Goal: Communication & Community: Answer question/provide support

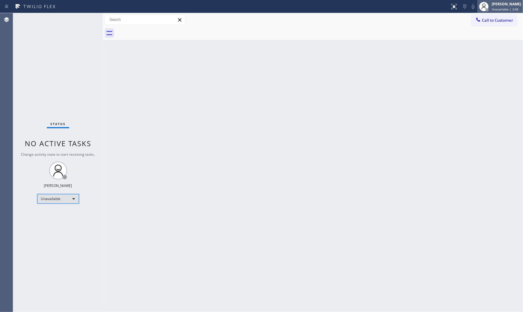
click at [501, 0] on div "[PERSON_NAME] Unavailable | 2:06" at bounding box center [500, 6] width 46 height 13
click at [487, 7] on div at bounding box center [483, 6] width 13 height 13
drag, startPoint x: 510, startPoint y: 142, endPoint x: 508, endPoint y: 148, distance: 6.7
click at [508, 148] on div "Back to Dashboard Change Sender ID Customers Technicians Select a contact Outbo…" at bounding box center [313, 162] width 420 height 299
click at [499, 11] on span "Unavailable | 2:09" at bounding box center [505, 9] width 27 height 4
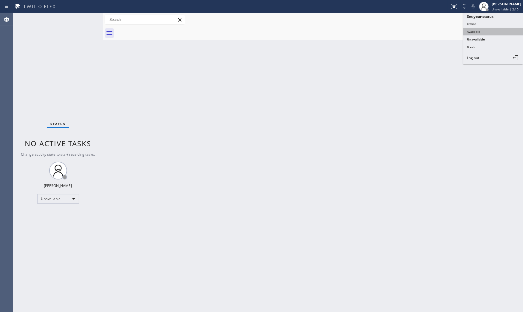
click at [489, 32] on button "Available" at bounding box center [493, 32] width 60 height 8
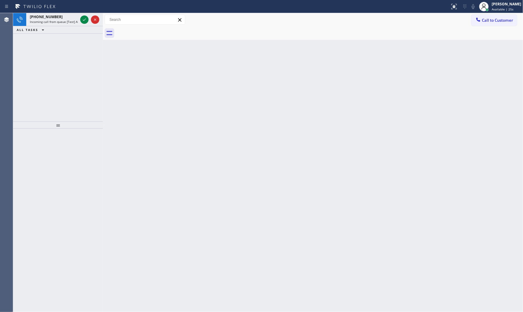
click at [76, 8] on div at bounding box center [224, 7] width 445 height 10
click at [80, 23] on div "[PHONE_NUMBER] Incoming call from queue [Test] All" at bounding box center [58, 19] width 90 height 13
click at [81, 23] on icon at bounding box center [84, 19] width 7 height 7
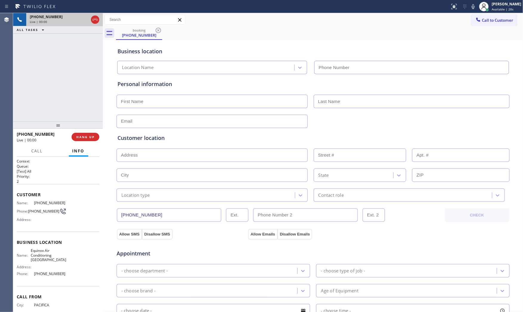
type input "[PHONE_NUMBER]"
click at [89, 135] on span "HANG UP" at bounding box center [85, 137] width 18 height 4
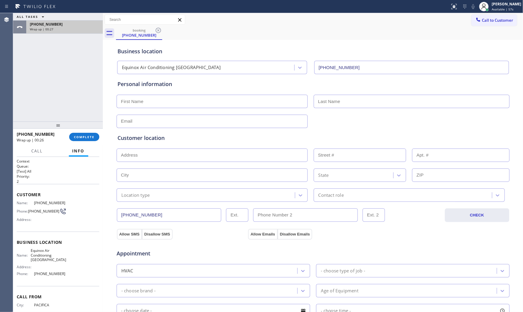
drag, startPoint x: 32, startPoint y: 32, endPoint x: 35, endPoint y: 30, distance: 3.1
click at [34, 31] on div "[PHONE_NUMBER] Wrap up | 00:27" at bounding box center [63, 27] width 74 height 13
click at [73, 137] on button "COMPLETE" at bounding box center [84, 137] width 30 height 8
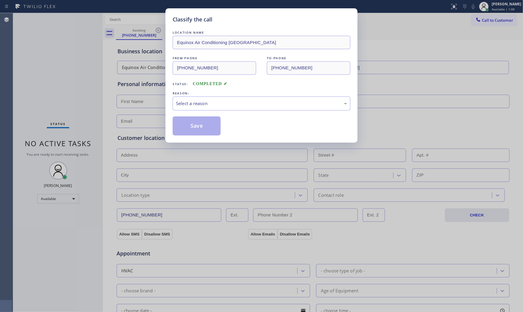
click at [184, 111] on div "LOCATION NAME Equinox Air Conditioning [GEOGRAPHIC_DATA] FROM PHONE [PHONE_NUMB…" at bounding box center [262, 83] width 178 height 106
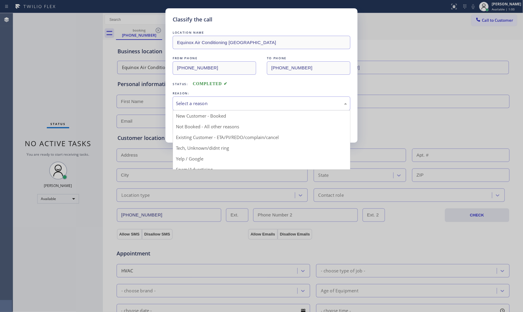
click at [186, 109] on div "Select a reason" at bounding box center [262, 104] width 178 height 14
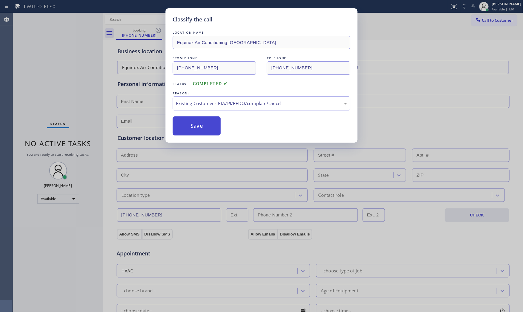
click at [191, 133] on button "Save" at bounding box center [197, 126] width 48 height 19
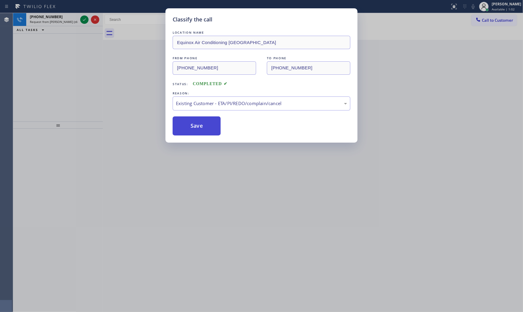
click at [191, 133] on button "Save" at bounding box center [197, 126] width 48 height 19
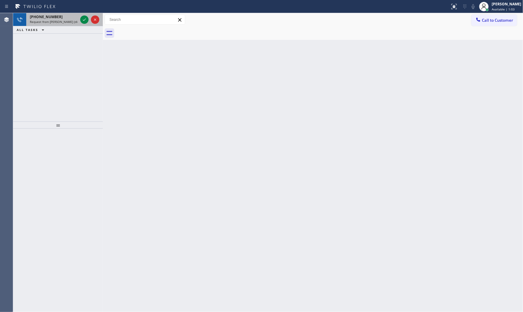
click at [70, 22] on span "Request from [PERSON_NAME] (direct)" at bounding box center [57, 22] width 54 height 4
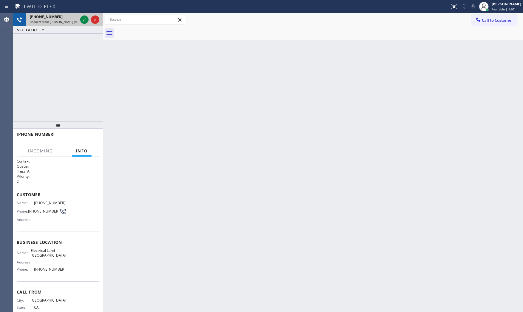
click at [71, 20] on span "Request from [PERSON_NAME] (direct)" at bounding box center [57, 22] width 54 height 4
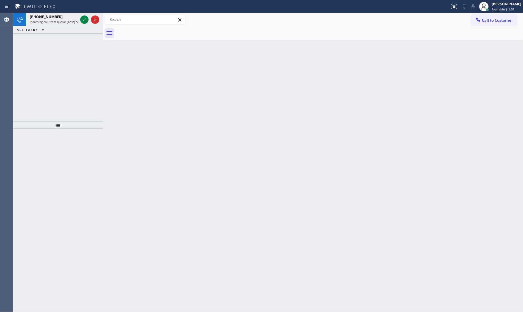
click at [37, 1] on div "Status report No issues detected If you experience an issue, please download th…" at bounding box center [261, 6] width 523 height 13
click at [81, 22] on icon at bounding box center [84, 19] width 7 height 7
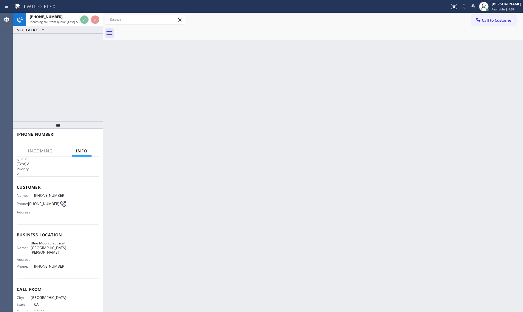
scroll to position [15, 0]
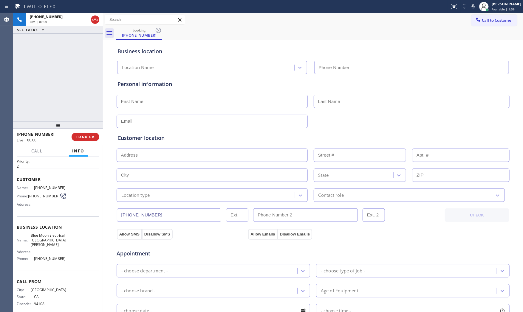
type input "[PHONE_NUMBER]"
click at [470, 4] on icon at bounding box center [473, 6] width 7 height 7
click at [472, 7] on icon at bounding box center [473, 6] width 3 height 5
click at [470, 8] on icon at bounding box center [473, 6] width 7 height 7
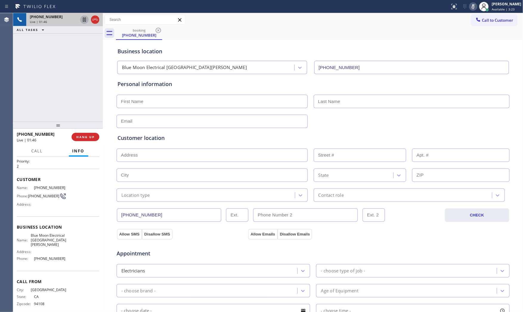
click at [84, 23] on icon at bounding box center [84, 19] width 7 height 7
click at [73, 50] on div "[PHONE_NUMBER] Live | 04:20 ALL TASKS ALL TASKS ACTIVE TASKS TASKS IN WRAP UP" at bounding box center [58, 67] width 90 height 109
click at [469, 6] on div at bounding box center [473, 6] width 8 height 7
click at [83, 20] on icon at bounding box center [84, 20] width 4 height 4
click at [471, 4] on icon at bounding box center [473, 6] width 7 height 7
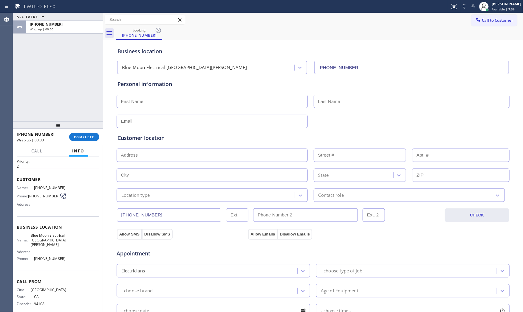
drag, startPoint x: 89, startPoint y: 139, endPoint x: 197, endPoint y: 176, distance: 114.2
click at [183, 179] on div "ALL TASKS ALL TASKS ACTIVE TASKS TASKS IN WRAP UP [PHONE_NUMBER] Wrap up | 00:0…" at bounding box center [268, 162] width 510 height 299
click at [164, 97] on input "text" at bounding box center [212, 101] width 191 height 13
type input "[PERSON_NAME]"
type input "Oviso"
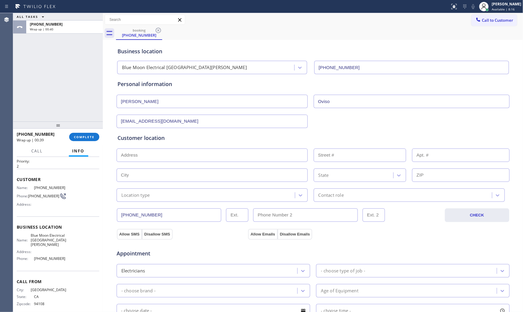
type input "[EMAIL_ADDRESS][DOMAIN_NAME]"
click at [149, 154] on input "text" at bounding box center [212, 155] width 191 height 13
paste input "[GEOGRAPHIC_DATA]"
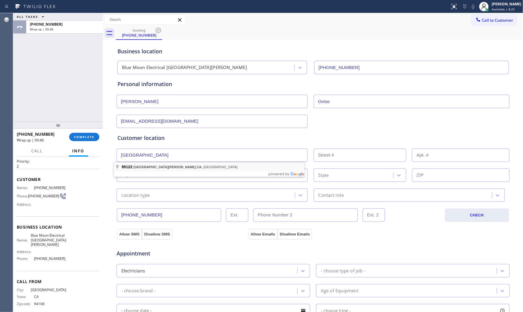
type input "[GEOGRAPHIC_DATA], [GEOGRAPHIC_DATA]"
type input "[GEOGRAPHIC_DATA][PERSON_NAME]"
type input "95122"
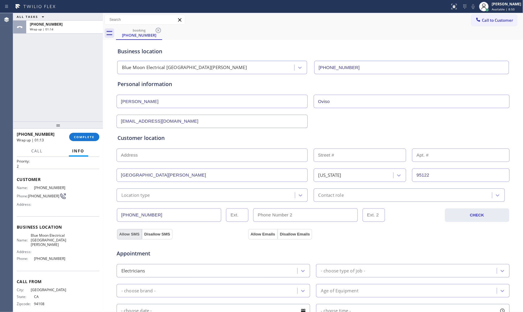
click at [132, 233] on button "Allow SMS" at bounding box center [129, 234] width 25 height 11
click at [255, 232] on button "Allow Emails" at bounding box center [262, 234] width 29 height 11
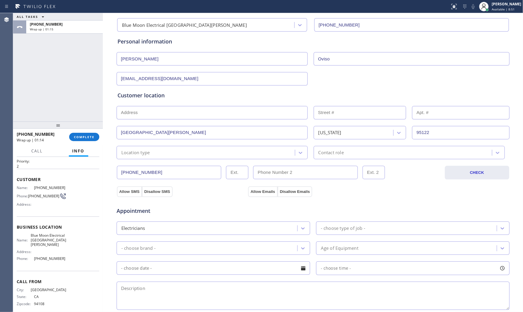
scroll to position [132, 0]
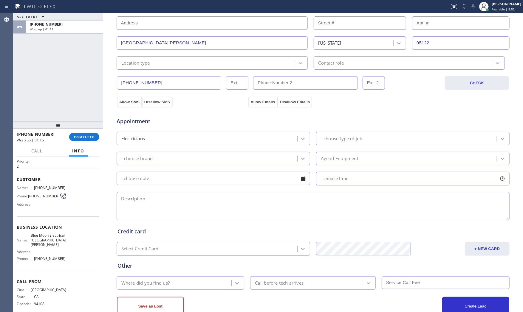
click at [347, 136] on div "- choose type of job -" at bounding box center [343, 138] width 44 height 7
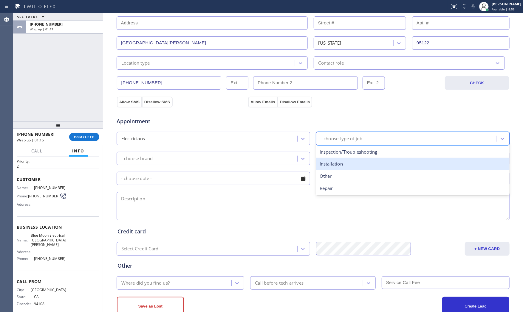
click at [340, 159] on div "Installation_" at bounding box center [412, 164] width 193 height 12
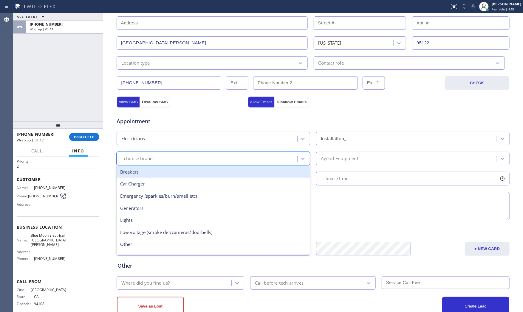
click at [223, 162] on div "- choose brand -" at bounding box center [207, 159] width 179 height 10
type input "s"
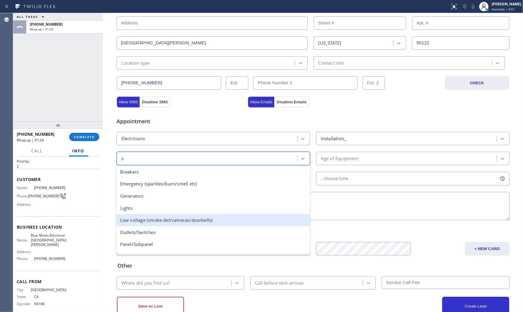
click at [201, 217] on div "Low voltage (smoke det/cameras/doorbells)" at bounding box center [213, 220] width 193 height 12
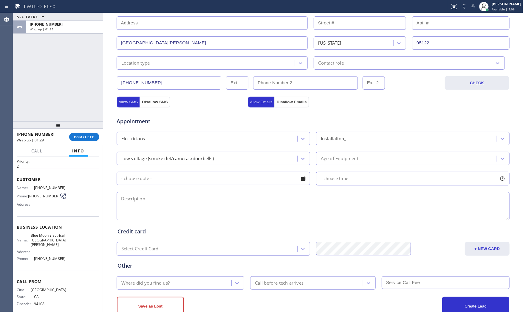
drag, startPoint x: 194, startPoint y: 201, endPoint x: 198, endPoint y: 202, distance: 3.6
click at [195, 202] on textarea at bounding box center [313, 206] width 393 height 28
paste textarea "want to install hardwired smoke dector and fire alarm (no parts ) | house - ho …"
click at [357, 201] on textarea "want to install hardwired smoke dector and fire alarm (no parts ) | house - ho …" at bounding box center [313, 206] width 393 height 28
click at [69, 100] on div "ALL TASKS ALL TASKS ACTIVE TASKS TASKS IN WRAP UP [PHONE_NUMBER] Wrap up | 01:57" at bounding box center [58, 67] width 90 height 109
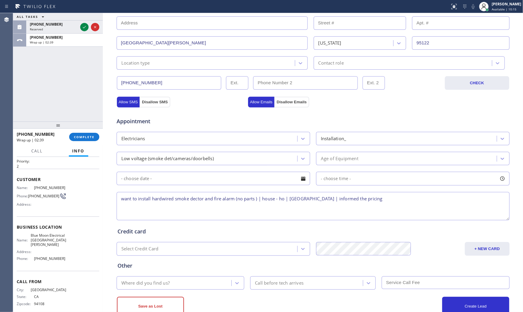
scroll to position [149, 0]
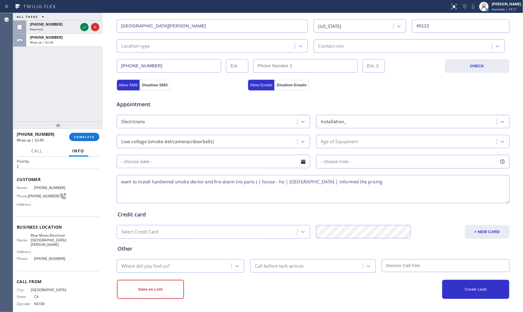
click at [391, 187] on textarea "want to install hardwired smoke dector and fire alarm (no parts ) | house - ho …" at bounding box center [313, 189] width 393 height 28
click at [394, 183] on textarea "want to install hardwired smoke dector and fire alarm (no parts ) | house - ho …" at bounding box center [313, 189] width 393 height 28
click at [272, 301] on div "Business location Blue Moon Electrical [GEOGRAPHIC_DATA][PERSON_NAME] [PHONE_NU…" at bounding box center [313, 102] width 420 height 422
click at [439, 180] on textarea "want to install hardwired smoke dector and fire alarm (no parts ) | house - ho …" at bounding box center [313, 189] width 393 height 28
type textarea "want to install hardwired smoke dector and fire alarm (no parts ) | house - ho …"
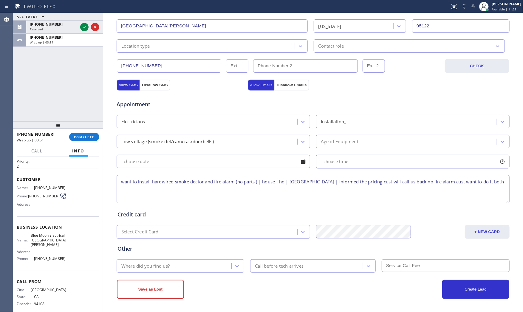
click at [172, 269] on div "Where did you find us?" at bounding box center [174, 266] width 113 height 10
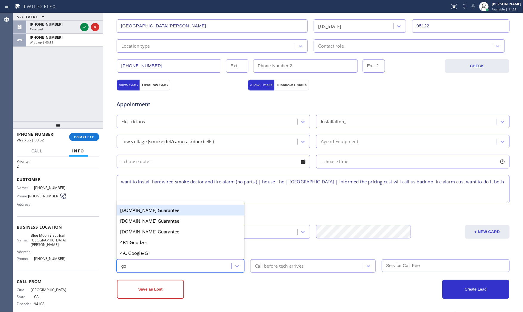
type input "goo"
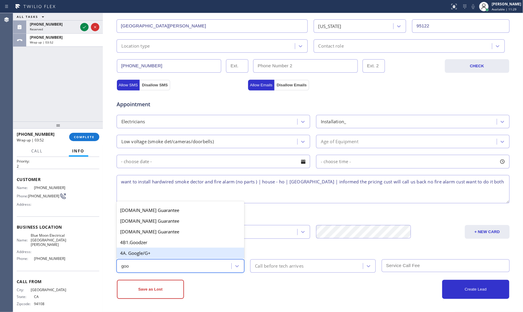
click at [166, 256] on div "4A. Google/G+" at bounding box center [181, 253] width 128 height 11
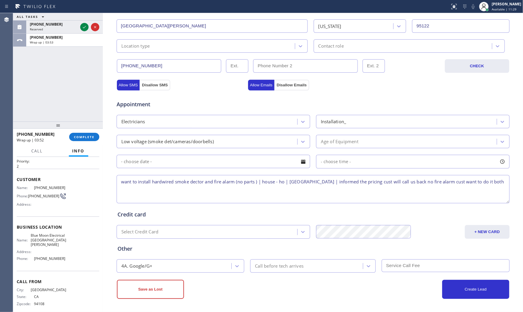
click at [199, 285] on div "Save as Lost" at bounding box center [215, 289] width 196 height 19
click at [162, 283] on button "Save as Lost" at bounding box center [150, 289] width 67 height 19
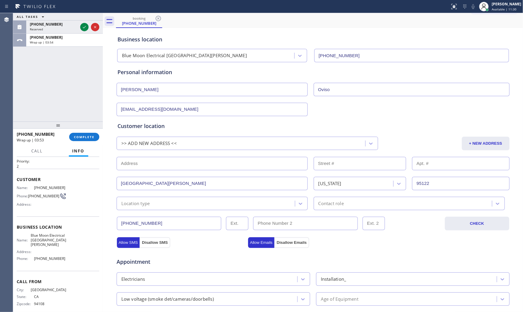
scroll to position [4, 0]
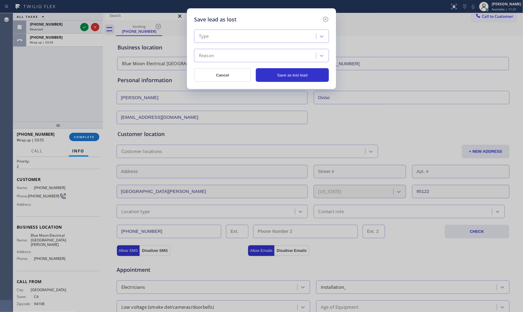
click at [219, 42] on div "Type" at bounding box center [261, 36] width 135 height 13
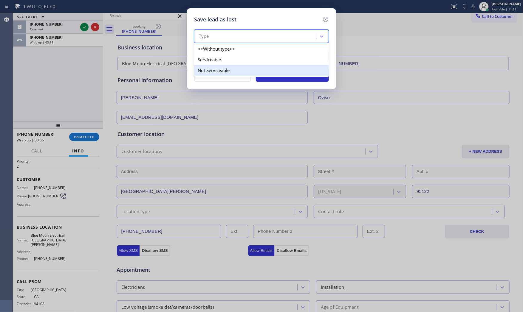
click at [216, 68] on div "Not Serviceable" at bounding box center [261, 70] width 135 height 11
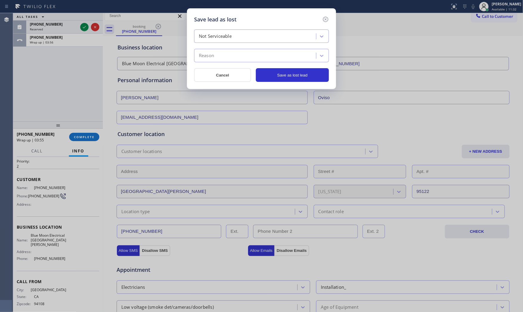
click at [216, 57] on div "Reason" at bounding box center [256, 56] width 120 height 10
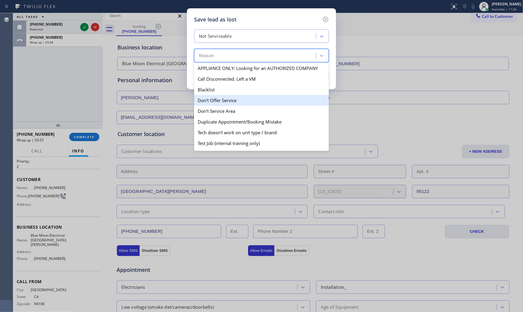
click at [222, 103] on div "Don't Offer Service" at bounding box center [261, 100] width 135 height 11
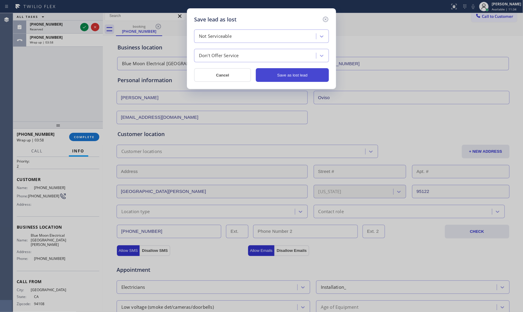
click at [300, 71] on button "Save as lost lead" at bounding box center [292, 75] width 73 height 14
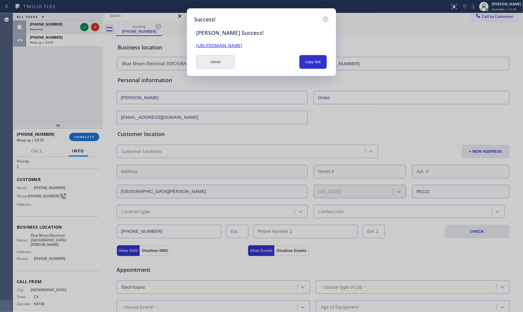
click at [213, 59] on button "close" at bounding box center [215, 62] width 39 height 14
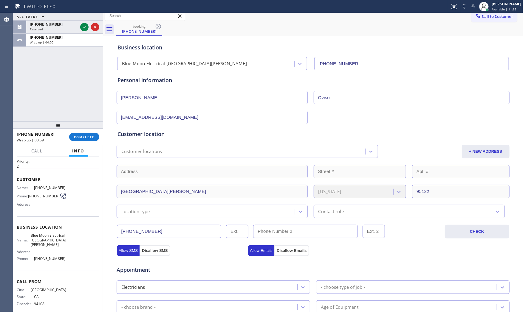
click at [87, 131] on div "[PHONE_NUMBER] Wrap up | 03:59 COMPLETE" at bounding box center [58, 137] width 83 height 16
click at [86, 136] on span "COMPLETE" at bounding box center [84, 137] width 21 height 4
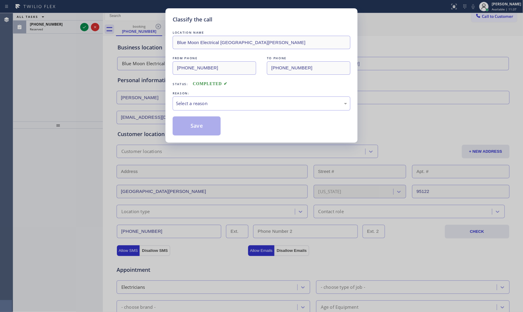
click at [214, 112] on div "LOCATION NAME Blue Moon Electrical [GEOGRAPHIC_DATA][PERSON_NAME] FROM PHONE [P…" at bounding box center [262, 83] width 178 height 106
click at [210, 106] on div "Select a reason" at bounding box center [261, 103] width 171 height 7
click at [192, 125] on button "Save" at bounding box center [197, 126] width 48 height 19
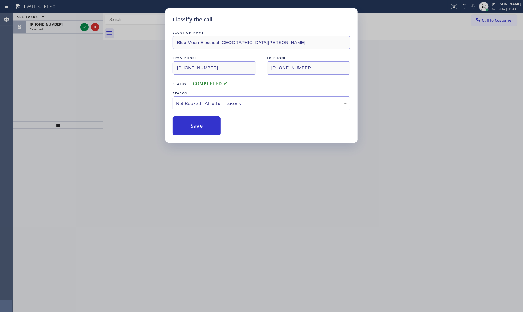
click at [192, 125] on button "Save" at bounding box center [197, 126] width 48 height 19
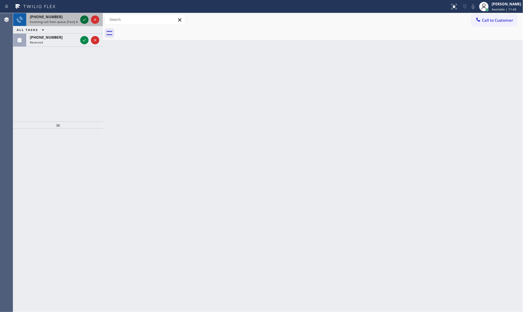
click at [84, 17] on icon at bounding box center [84, 19] width 7 height 7
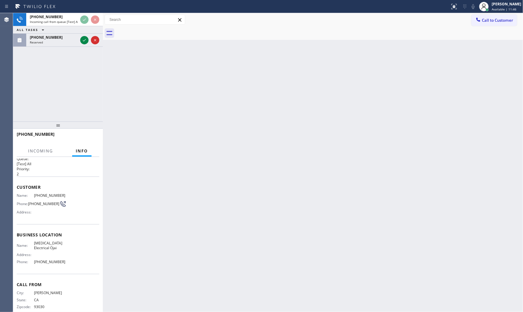
scroll to position [15, 0]
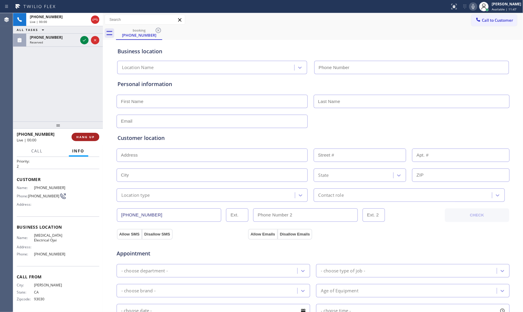
type input "[PHONE_NUMBER]"
click at [91, 138] on span "HANG UP" at bounding box center [85, 137] width 18 height 4
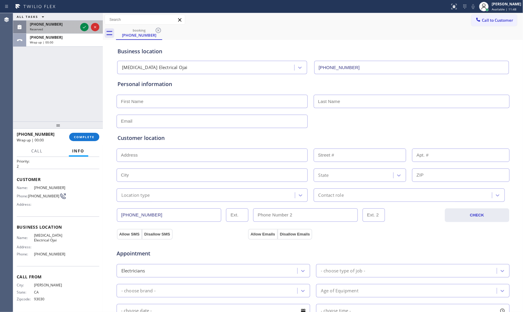
click at [61, 34] on div "[PHONE_NUMBER] Reserved" at bounding box center [52, 27] width 53 height 13
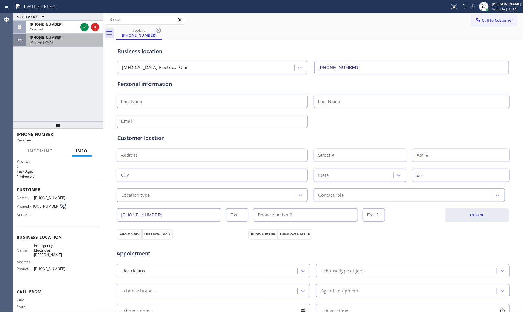
click at [69, 35] on div "[PHONE_NUMBER]" at bounding box center [64, 37] width 69 height 5
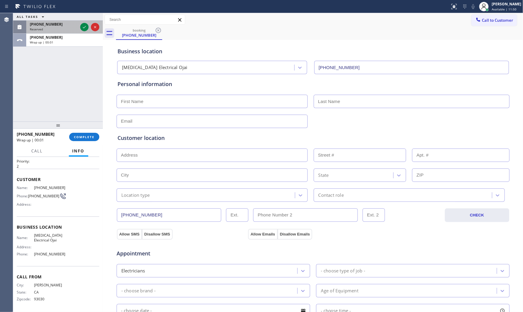
click at [69, 32] on div "[PHONE_NUMBER] Reserved" at bounding box center [52, 27] width 53 height 13
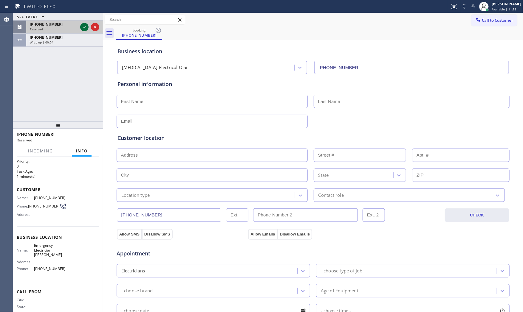
click at [82, 26] on icon at bounding box center [84, 27] width 7 height 7
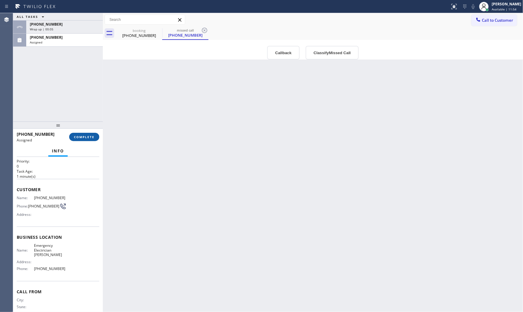
click at [96, 137] on button "COMPLETE" at bounding box center [84, 137] width 30 height 8
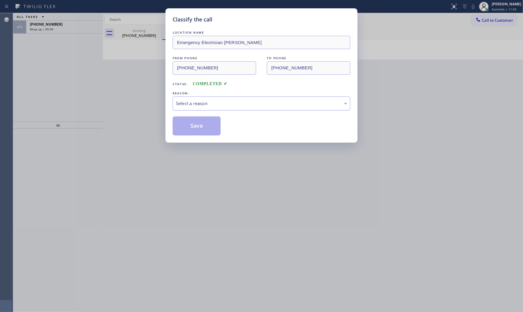
click at [199, 104] on div "Select a reason" at bounding box center [261, 103] width 171 height 7
drag, startPoint x: 198, startPoint y: 108, endPoint x: 194, endPoint y: 123, distance: 14.9
click at [194, 123] on button "Save" at bounding box center [197, 126] width 48 height 19
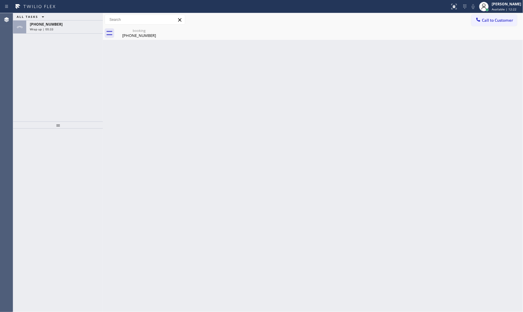
click at [61, 35] on div "ALL TASKS ALL TASKS ACTIVE TASKS TASKS IN WRAP UP [PHONE_NUMBER] Wrap up | 00:33" at bounding box center [58, 67] width 90 height 109
click at [62, 27] on div "Wrap up | 00:33" at bounding box center [64, 29] width 69 height 4
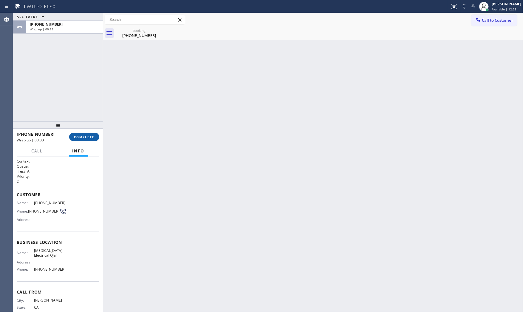
click at [86, 135] on span "COMPLETE" at bounding box center [84, 137] width 21 height 4
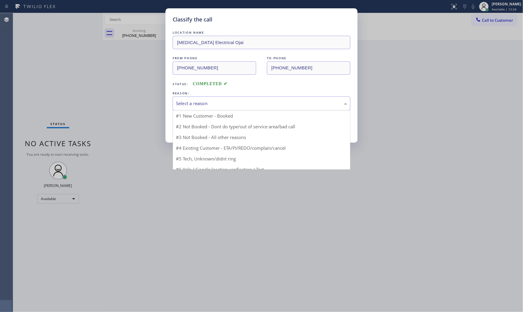
click at [189, 108] on div "Select a reason" at bounding box center [262, 104] width 178 height 14
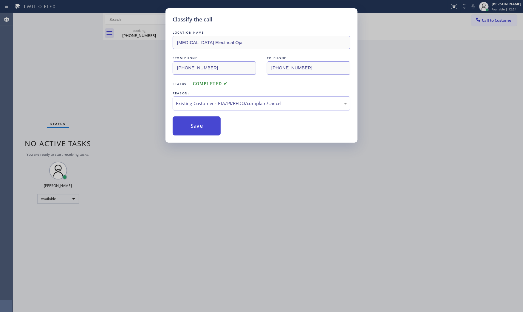
drag, startPoint x: 192, startPoint y: 135, endPoint x: 193, endPoint y: 127, distance: 7.5
click at [194, 101] on div "Existing Customer - ETA/PI/REDO/complain/cancel" at bounding box center [261, 103] width 171 height 7
click at [195, 125] on button "Save" at bounding box center [197, 126] width 48 height 19
click at [196, 125] on button "Save" at bounding box center [197, 126] width 48 height 19
click at [196, 124] on button "Save" at bounding box center [197, 126] width 48 height 19
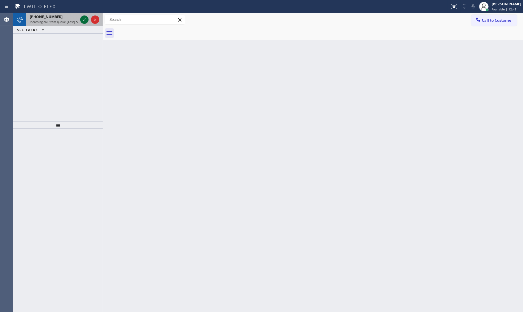
click at [85, 23] on button at bounding box center [84, 20] width 8 height 8
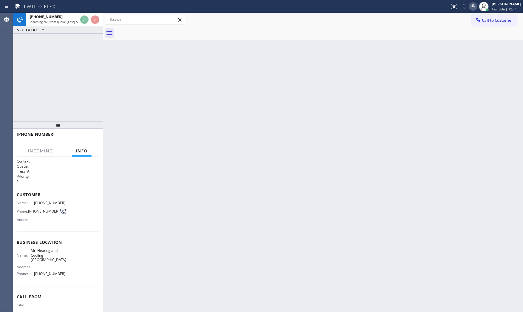
scroll to position [15, 0]
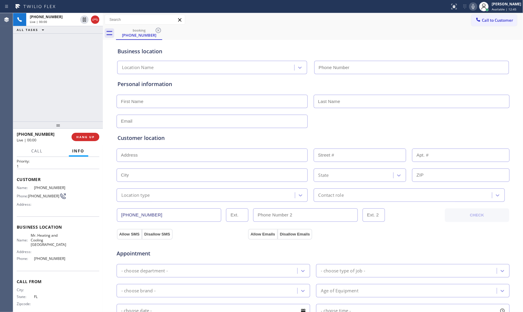
type input "[PHONE_NUMBER]"
click at [92, 137] on span "HANG UP" at bounding box center [85, 137] width 18 height 4
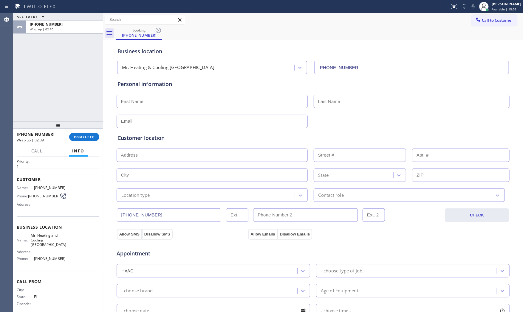
click at [85, 143] on div "[PHONE_NUMBER] Wrap up | 02:09 COMPLETE" at bounding box center [58, 137] width 83 height 16
click at [86, 138] on span "COMPLETE" at bounding box center [84, 137] width 21 height 4
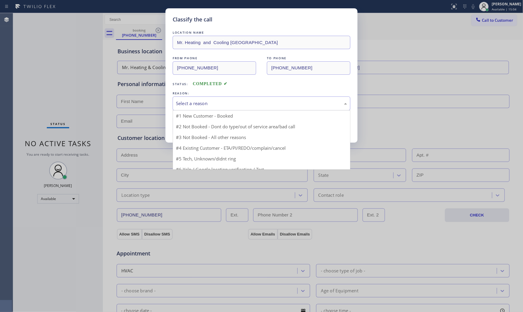
drag, startPoint x: 186, startPoint y: 105, endPoint x: 187, endPoint y: 109, distance: 4.5
click at [187, 106] on div "Select a reason" at bounding box center [261, 103] width 171 height 7
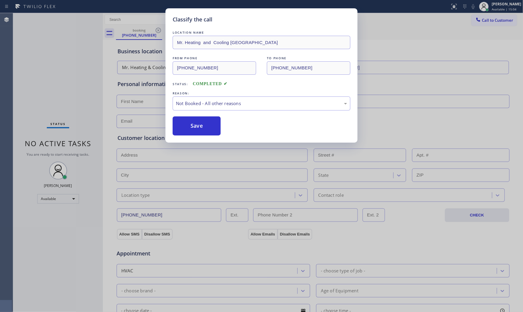
click at [189, 126] on button "Save" at bounding box center [197, 126] width 48 height 19
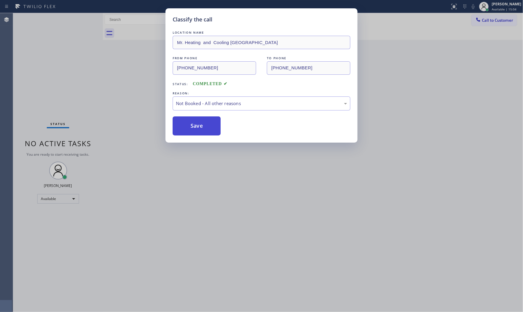
click at [189, 126] on button "Save" at bounding box center [197, 126] width 48 height 19
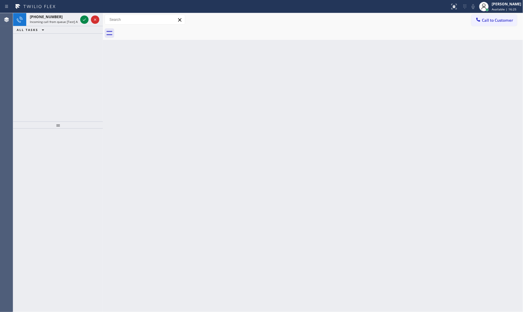
click at [133, 305] on div "Back to Dashboard Change Sender ID Customers Technicians Select a contact Outbo…" at bounding box center [313, 162] width 420 height 299
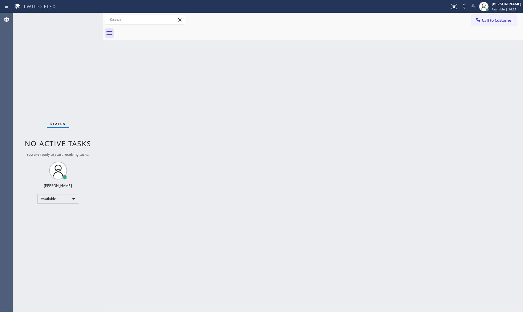
click at [85, 22] on div "Status No active tasks You are ready to start receiving tasks. [PERSON_NAME] Av…" at bounding box center [58, 162] width 90 height 299
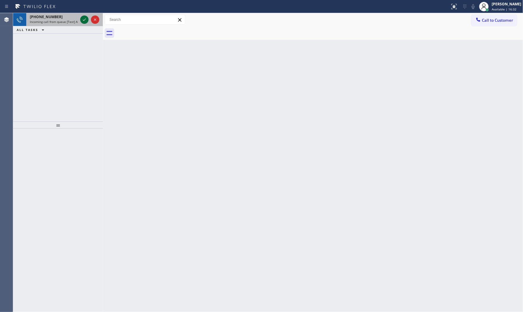
click at [88, 20] on icon at bounding box center [84, 19] width 7 height 7
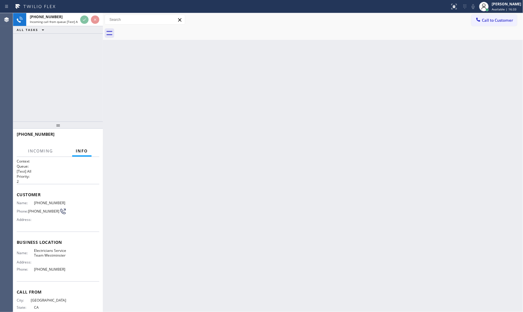
scroll to position [20, 0]
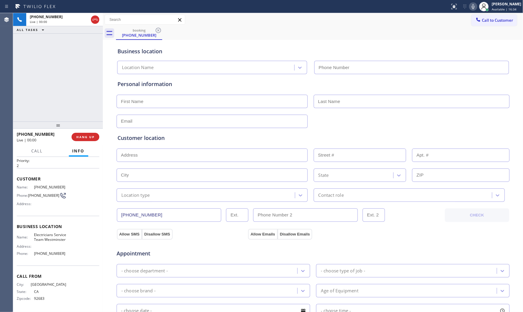
type input "[PHONE_NUMBER]"
click at [470, 8] on icon at bounding box center [473, 6] width 7 height 7
click at [471, 9] on icon at bounding box center [473, 6] width 7 height 7
click at [367, 5] on div at bounding box center [224, 7] width 445 height 10
click at [334, 7] on div at bounding box center [224, 7] width 445 height 10
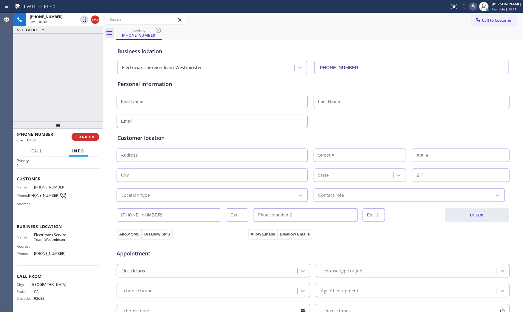
click at [471, 7] on icon at bounding box center [473, 6] width 7 height 7
click at [470, 7] on icon at bounding box center [473, 6] width 7 height 7
click at [84, 21] on icon at bounding box center [84, 20] width 3 height 4
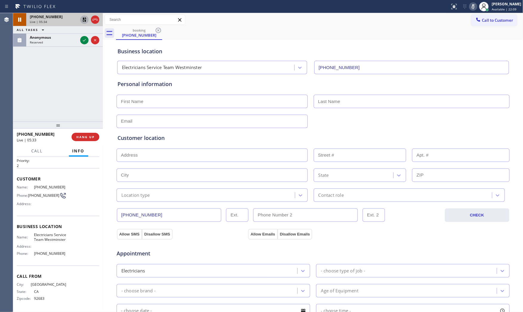
click at [474, 7] on icon at bounding box center [473, 6] width 7 height 7
click at [83, 19] on icon at bounding box center [84, 19] width 7 height 7
click at [71, 3] on div at bounding box center [224, 7] width 445 height 10
click at [84, 132] on div "[PHONE_NUMBER] Live | 05:46 HANG UP" at bounding box center [58, 137] width 83 height 16
click at [85, 136] on span "HANG UP" at bounding box center [85, 137] width 18 height 4
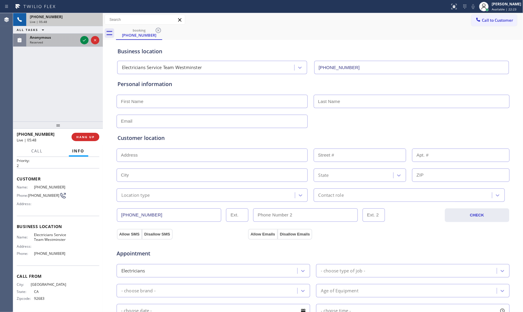
click at [59, 38] on div "Anonymous" at bounding box center [54, 37] width 48 height 5
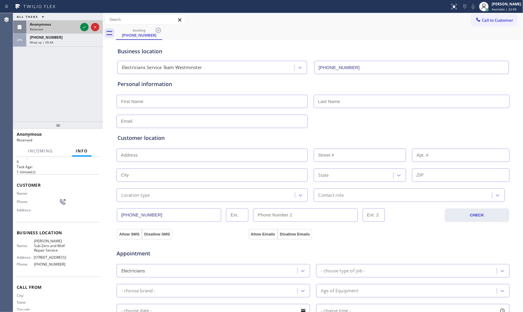
click at [45, 31] on div "Anonymous Reserved" at bounding box center [52, 27] width 53 height 13
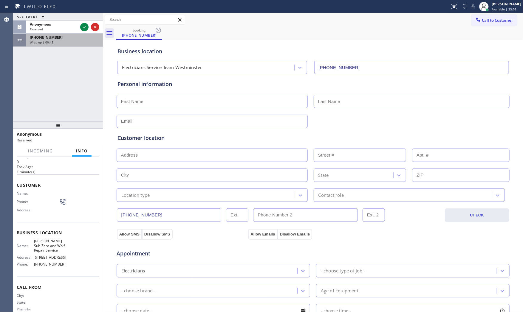
click at [50, 40] on span "[PHONE_NUMBER]" at bounding box center [46, 37] width 33 height 5
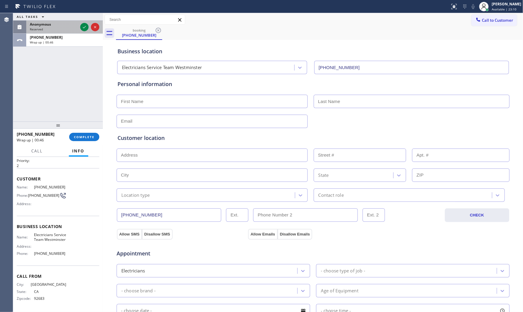
click at [52, 24] on div "Anonymous" at bounding box center [54, 24] width 48 height 5
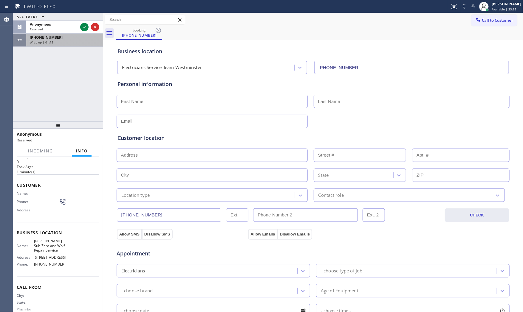
click at [78, 40] on div "Wrap up | 01:12" at bounding box center [64, 42] width 69 height 4
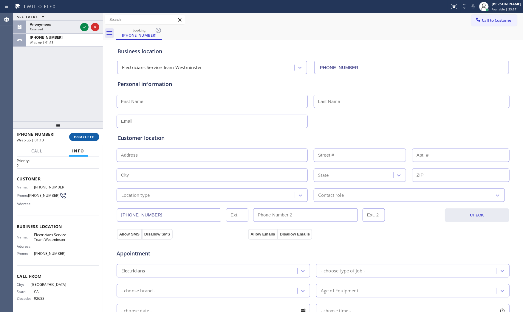
click at [79, 133] on button "COMPLETE" at bounding box center [84, 137] width 30 height 8
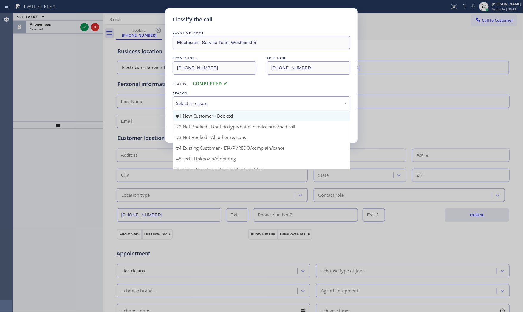
drag, startPoint x: 201, startPoint y: 98, endPoint x: 193, endPoint y: 120, distance: 24.0
click at [201, 100] on div "Select a reason" at bounding box center [262, 104] width 178 height 14
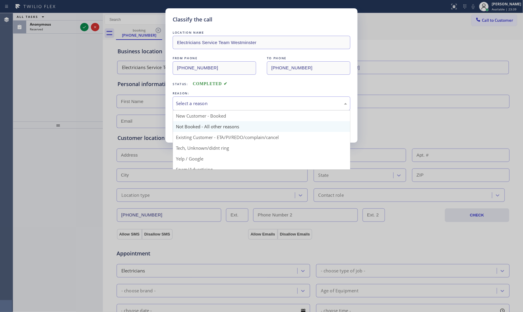
click at [192, 122] on button "Save" at bounding box center [197, 126] width 48 height 19
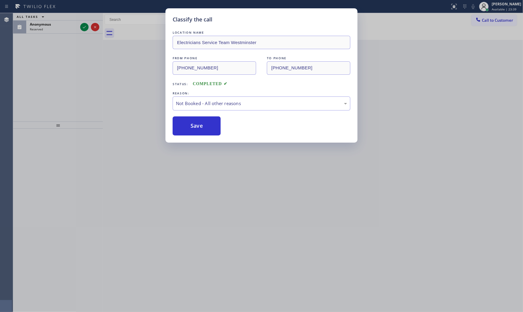
click at [192, 122] on button "Save" at bounding box center [197, 126] width 48 height 19
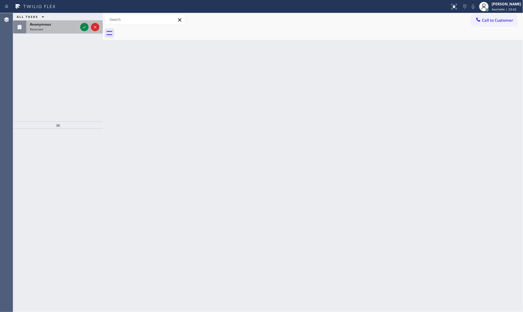
click at [57, 29] on div "Reserved" at bounding box center [54, 29] width 48 height 4
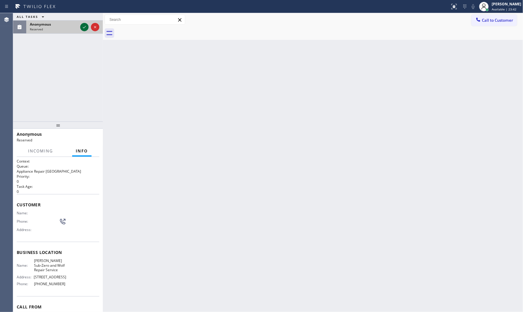
click at [81, 29] on icon at bounding box center [84, 27] width 7 height 7
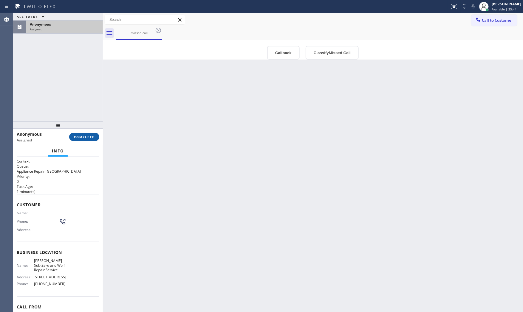
click at [86, 138] on span "COMPLETE" at bounding box center [84, 137] width 21 height 4
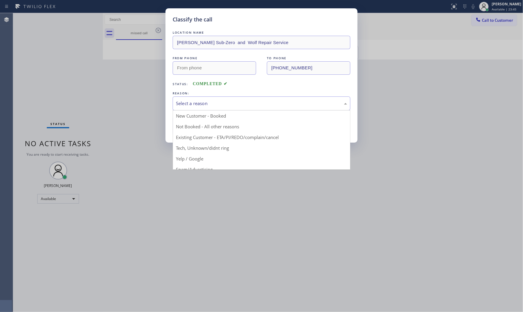
click at [189, 104] on div "Select a reason" at bounding box center [261, 103] width 171 height 7
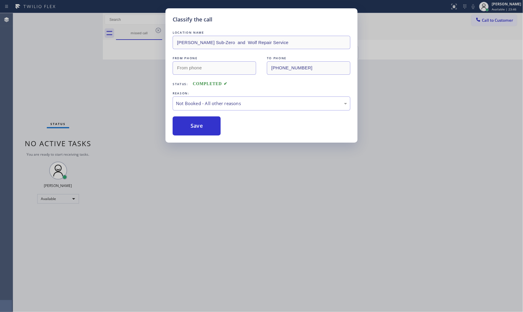
click at [193, 125] on button "Save" at bounding box center [197, 126] width 48 height 19
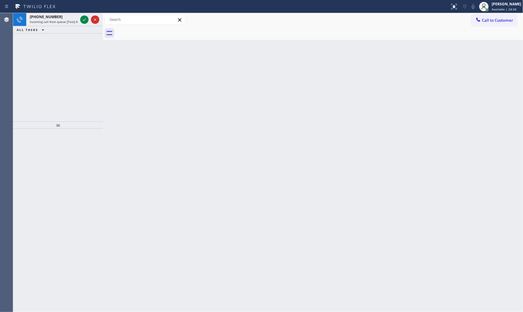
click at [66, 27] on div "ALL TASKS ALL TASKS ACTIVE TASKS TASKS IN WRAP UP" at bounding box center [58, 29] width 90 height 7
drag, startPoint x: 72, startPoint y: 22, endPoint x: 78, endPoint y: 20, distance: 6.2
click at [73, 22] on span "Incoming call from queue [Test] All" at bounding box center [54, 22] width 49 height 4
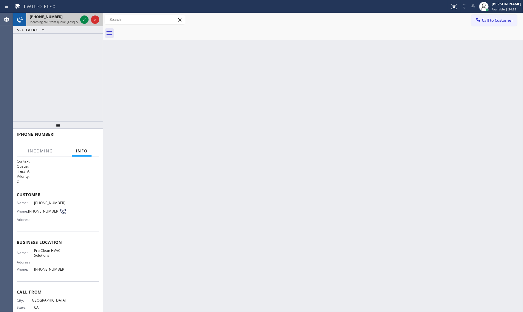
click at [79, 20] on div at bounding box center [89, 19] width 21 height 13
click at [80, 19] on div at bounding box center [89, 19] width 21 height 13
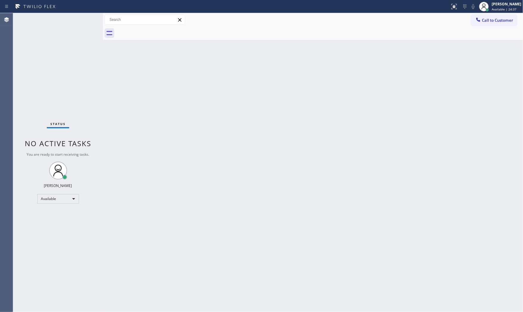
click at [83, 21] on div "Status No active tasks You are ready to start receiving tasks. [PERSON_NAME] Av…" at bounding box center [58, 162] width 90 height 299
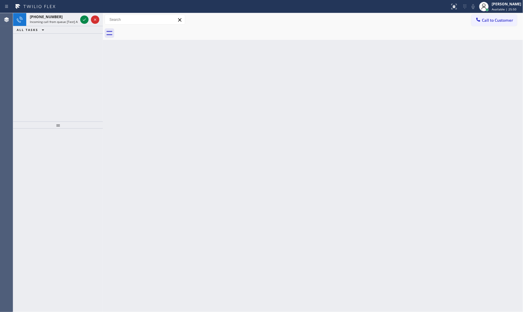
drag, startPoint x: 63, startPoint y: 9, endPoint x: 66, endPoint y: 11, distance: 3.8
click at [63, 9] on div at bounding box center [224, 7] width 445 height 10
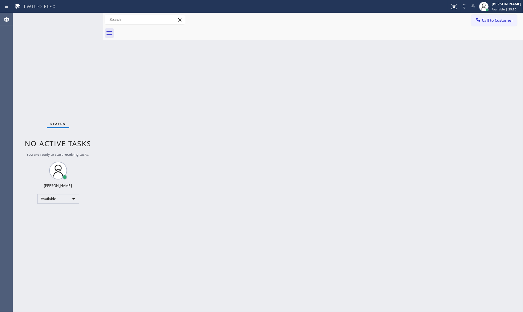
drag, startPoint x: 66, startPoint y: 11, endPoint x: 71, endPoint y: 17, distance: 7.6
click at [70, 17] on div "Status No active tasks You are ready to start receiving tasks. [PERSON_NAME] Av…" at bounding box center [58, 162] width 90 height 299
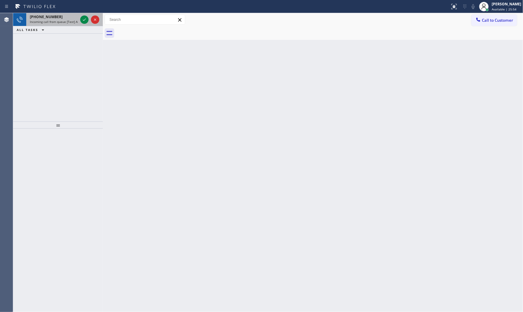
click at [70, 21] on span "Incoming call from queue [Test] All" at bounding box center [54, 22] width 49 height 4
click at [82, 18] on icon at bounding box center [84, 19] width 7 height 7
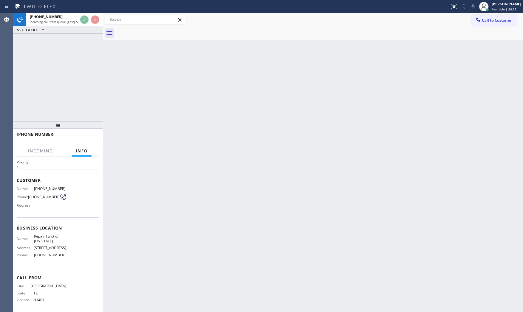
scroll to position [29, 0]
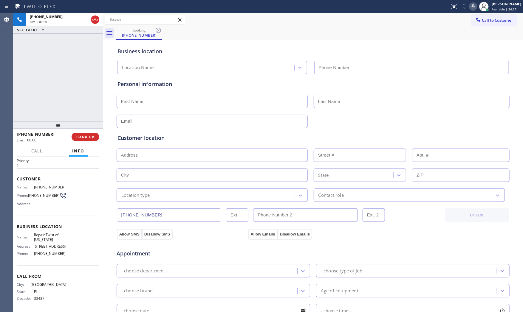
type input "[PHONE_NUMBER]"
click at [470, 4] on icon at bounding box center [473, 6] width 7 height 7
click at [470, 5] on icon at bounding box center [473, 6] width 7 height 7
click at [473, 5] on icon at bounding box center [473, 6] width 7 height 7
click at [473, 6] on icon at bounding box center [473, 6] width 7 height 7
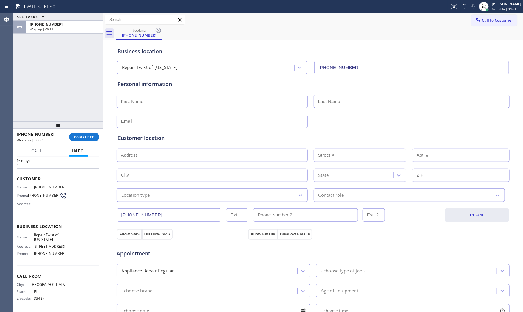
click at [182, 106] on input "text" at bounding box center [212, 101] width 191 height 13
type input "Ms"
type input "[PERSON_NAME]"
type input "[EMAIL_ADDRESS][DOMAIN_NAME]"
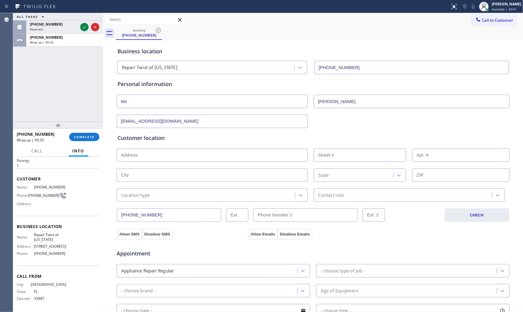
click at [149, 155] on input "text" at bounding box center [212, 155] width 191 height 13
paste input "[GEOGRAPHIC_DATA], [GEOGRAPHIC_DATA] 11427"
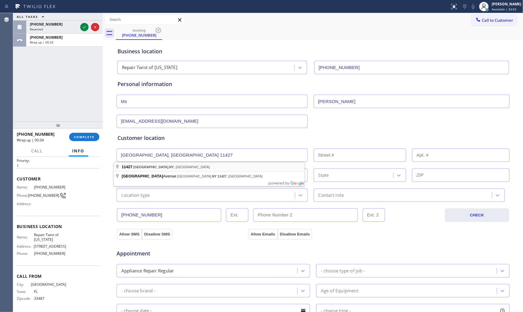
type input "[GEOGRAPHIC_DATA], NY 11427, [GEOGRAPHIC_DATA]"
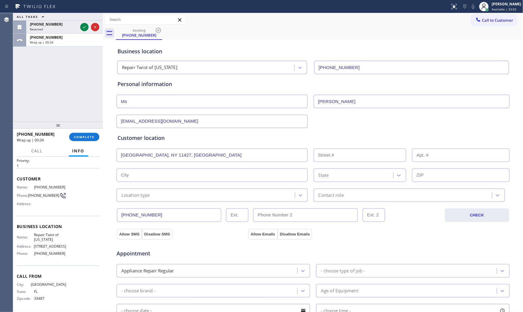
type input "Queens"
type input "11427"
click at [146, 201] on div "Location type" at bounding box center [212, 195] width 191 height 13
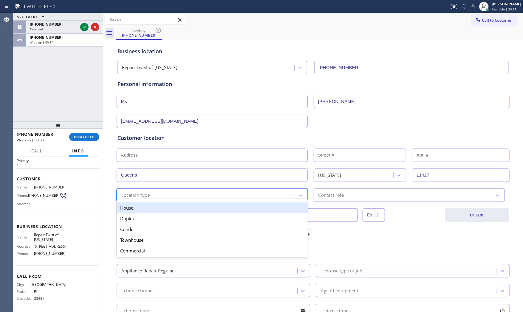
click at [142, 212] on div "House" at bounding box center [212, 208] width 191 height 11
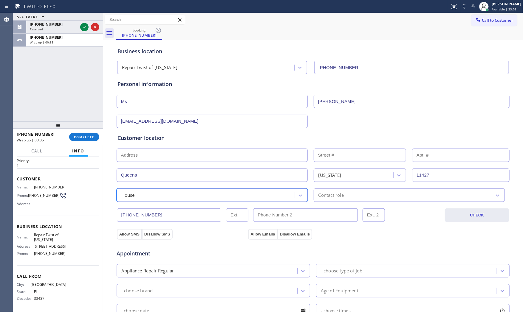
click at [348, 197] on div "Contact role" at bounding box center [403, 195] width 176 height 10
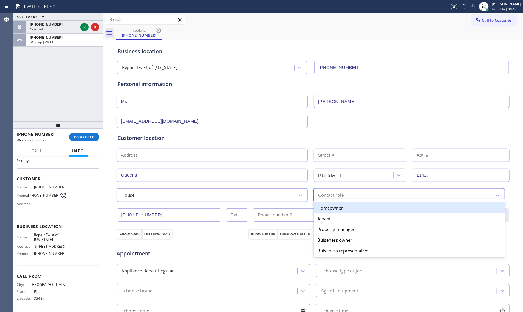
click at [330, 207] on div "Homeowner" at bounding box center [409, 208] width 191 height 11
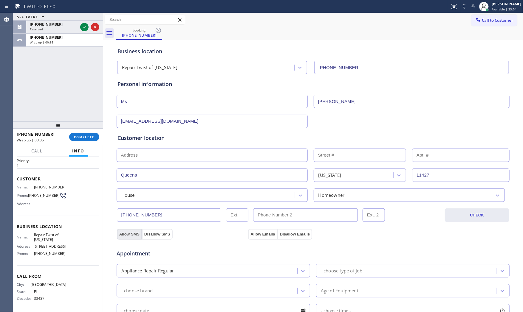
click at [123, 232] on button "Allow SMS" at bounding box center [129, 234] width 25 height 11
drag, startPoint x: 241, startPoint y: 235, endPoint x: 245, endPoint y: 236, distance: 4.2
click at [243, 236] on div "Allow SMS Disallow SMS" at bounding box center [181, 234] width 131 height 11
click at [253, 234] on button "Allow Emails" at bounding box center [262, 234] width 29 height 11
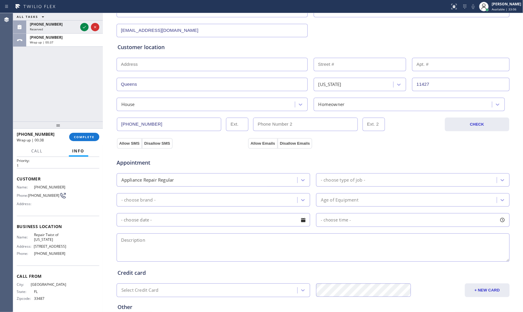
scroll to position [99, 0]
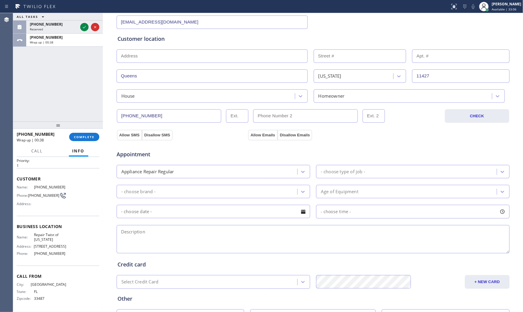
click at [342, 180] on div "Appointment Appliance Repair Regular - choose type of job - - choose brand - Ag…" at bounding box center [312, 198] width 391 height 111
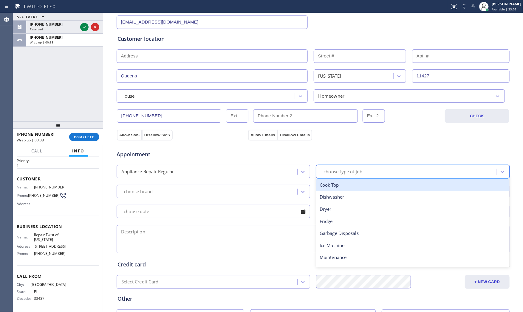
click at [342, 175] on div "- choose type of job -" at bounding box center [407, 172] width 179 height 10
type input "s"
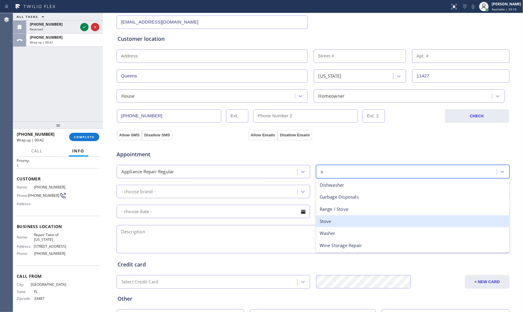
drag, startPoint x: 339, startPoint y: 219, endPoint x: 269, endPoint y: 217, distance: 70.4
click at [338, 219] on div "Stove" at bounding box center [412, 222] width 193 height 12
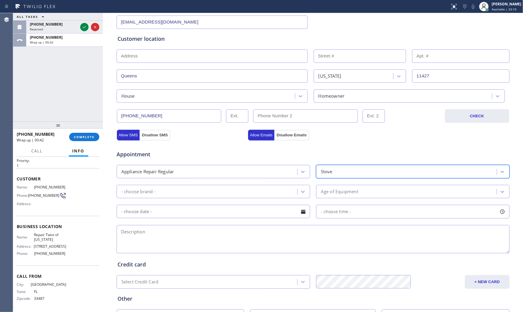
click at [206, 198] on div "- choose brand -" at bounding box center [213, 191] width 193 height 13
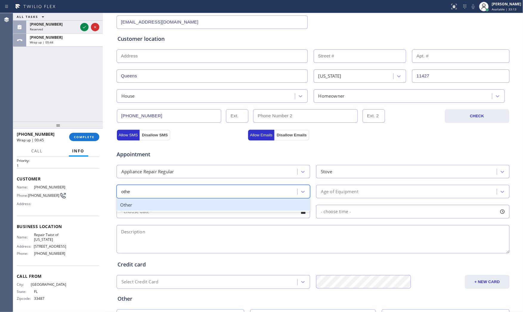
type input "other"
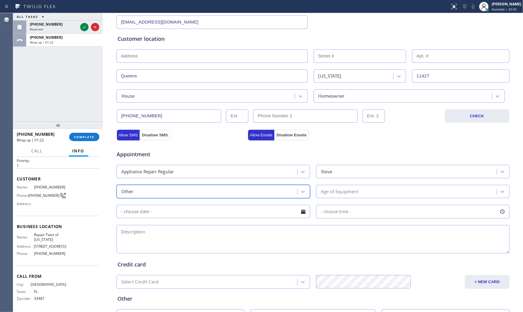
click at [360, 192] on div "Age of Equipment" at bounding box center [407, 192] width 179 height 10
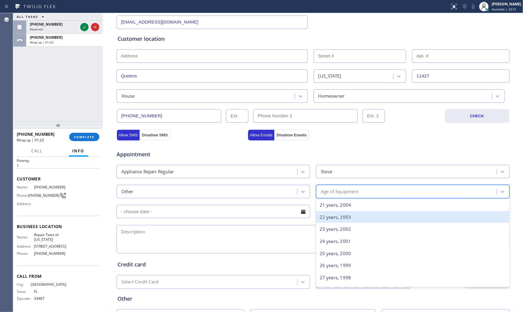
scroll to position [288, 0]
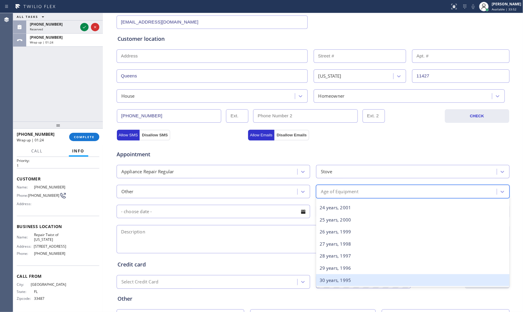
click at [344, 279] on div "30 years, 1995" at bounding box center [412, 281] width 193 height 12
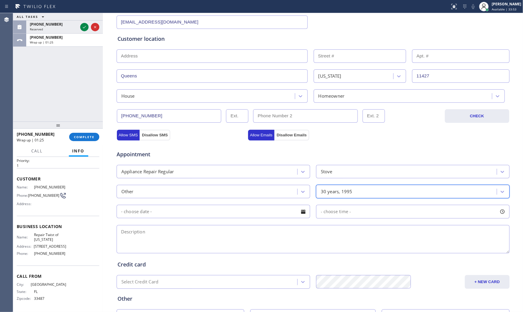
click at [214, 215] on input "text" at bounding box center [213, 211] width 193 height 13
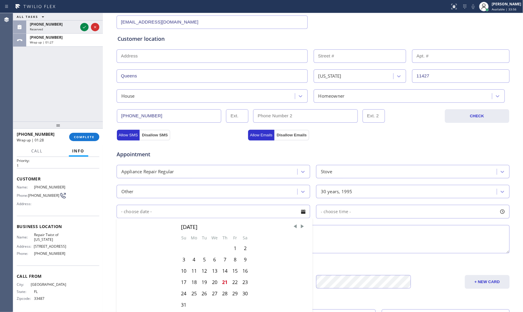
click at [361, 233] on textarea at bounding box center [313, 239] width 393 height 28
click at [198, 237] on textarea at bounding box center [313, 239] width 393 height 28
paste textarea "no idea what the brand | Stove| its beeping | [DEMOGRAPHIC_DATA] | apt - inbeha…"
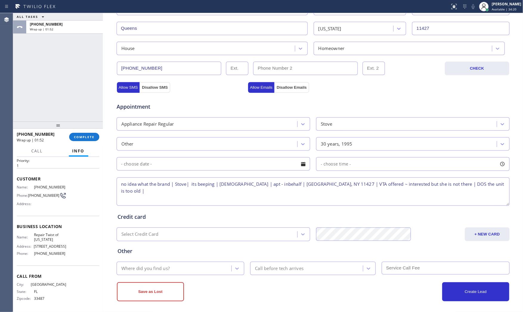
scroll to position [149, 0]
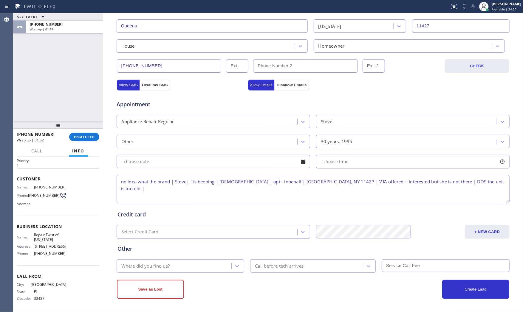
type textarea "no idea what the brand | Stove| its beeping | [DEMOGRAPHIC_DATA] | apt - inbeha…"
click at [175, 267] on div "Where did you find us?" at bounding box center [174, 266] width 113 height 10
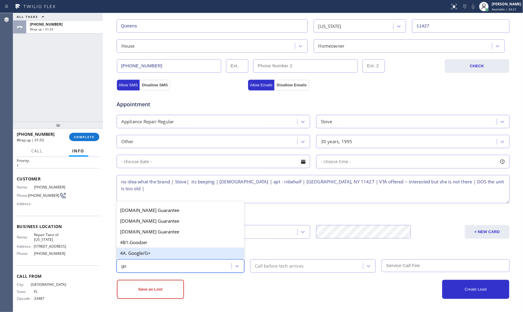
type input "goo"
click at [175, 256] on div "4A. Google/G+" at bounding box center [181, 253] width 128 height 11
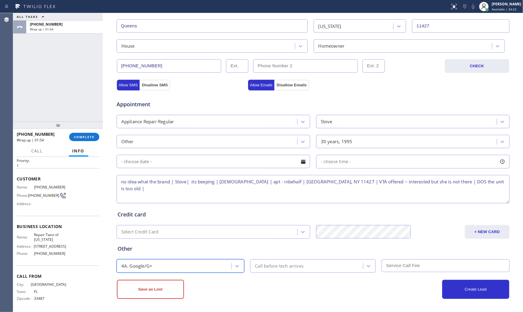
click at [276, 290] on div "Save as Lost" at bounding box center [215, 289] width 196 height 19
click at [261, 298] on div "Save as Lost" at bounding box center [215, 289] width 196 height 19
click at [474, 183] on textarea "no idea what the brand | Stove| its beeping | [DEMOGRAPHIC_DATA] | apt - inbeha…" at bounding box center [313, 189] width 393 height 28
click at [218, 287] on div "Save as Lost" at bounding box center [215, 289] width 196 height 19
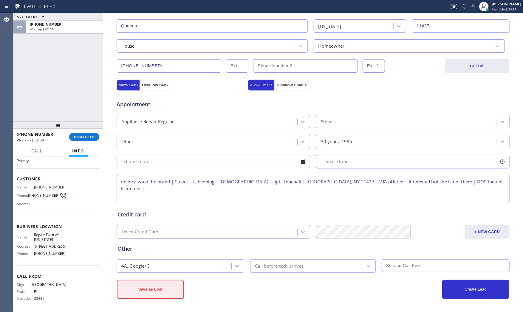
click at [153, 288] on button "Save as Lost" at bounding box center [150, 289] width 67 height 19
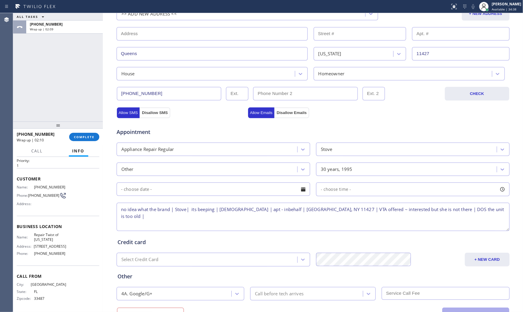
scroll to position [70, 0]
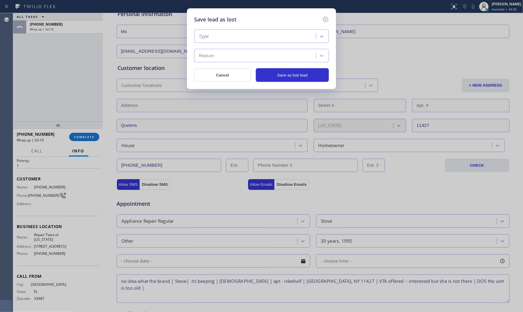
click at [222, 33] on div "Type" at bounding box center [256, 36] width 120 height 10
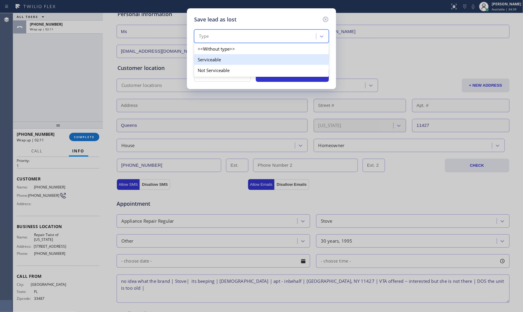
click at [220, 69] on div "Not Serviceable" at bounding box center [261, 70] width 135 height 11
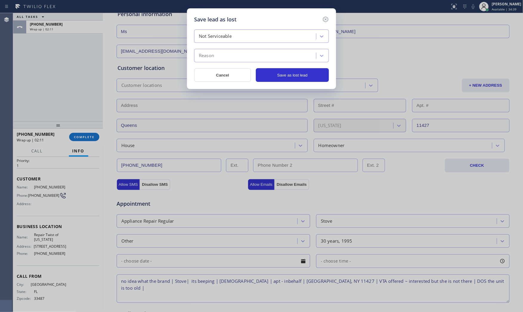
click at [221, 57] on div "Reason" at bounding box center [256, 56] width 120 height 10
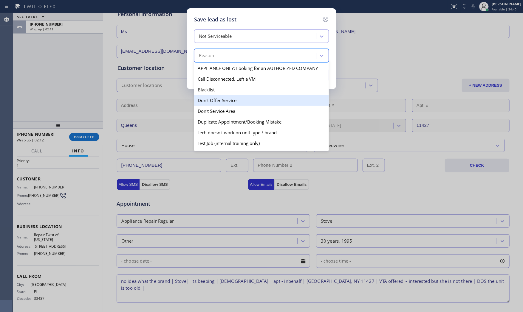
click at [225, 103] on div "Don't Offer Service" at bounding box center [261, 100] width 135 height 11
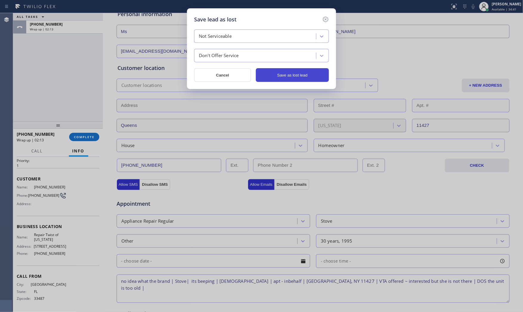
click at [296, 75] on button "Save as lost lead" at bounding box center [292, 75] width 73 height 14
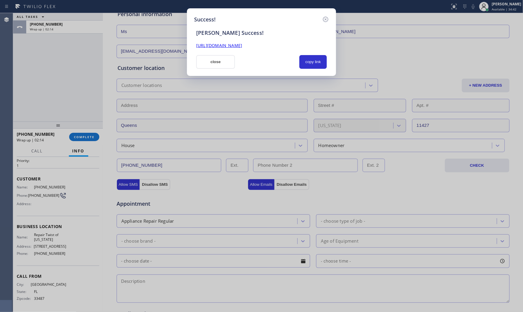
click at [220, 67] on button "close" at bounding box center [215, 62] width 39 height 14
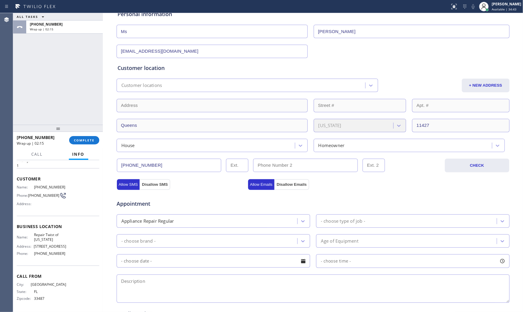
drag, startPoint x: 99, startPoint y: 126, endPoint x: 94, endPoint y: 130, distance: 7.0
click at [96, 128] on div at bounding box center [58, 128] width 90 height 7
click at [86, 141] on span "COMPLETE" at bounding box center [84, 141] width 21 height 4
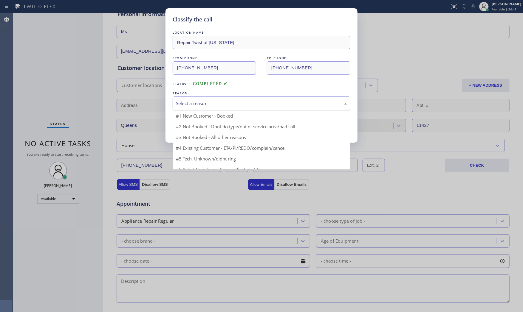
drag, startPoint x: 257, startPoint y: 103, endPoint x: 254, endPoint y: 105, distance: 3.1
click at [255, 103] on div "Select a reason" at bounding box center [261, 103] width 171 height 7
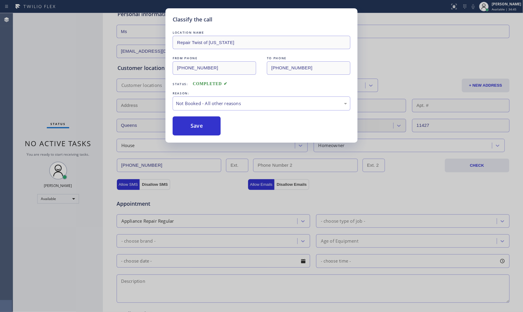
click at [202, 129] on button "Save" at bounding box center [197, 126] width 48 height 19
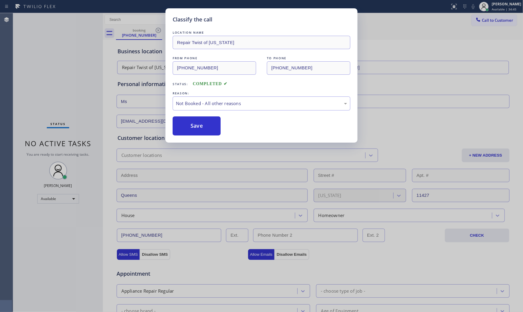
click at [202, 129] on button "Save" at bounding box center [197, 126] width 48 height 19
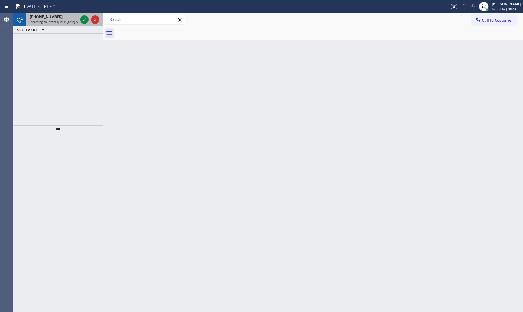
click at [69, 20] on span "Incoming call from queue [Test] All" at bounding box center [54, 22] width 49 height 4
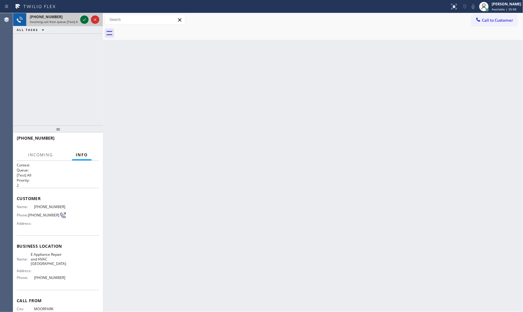
click at [84, 19] on icon at bounding box center [84, 19] width 7 height 7
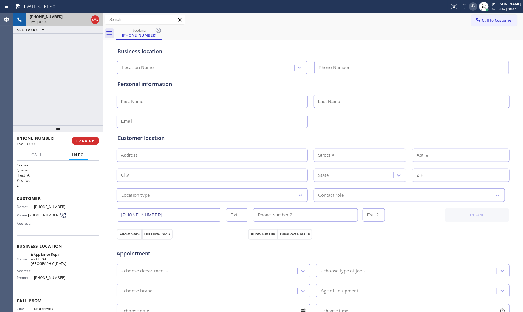
type input "[PHONE_NUMBER]"
click at [88, 145] on div "[PHONE_NUMBER] Live | 00:01 HANG UP" at bounding box center [58, 141] width 83 height 16
click at [89, 143] on span "HANG UP" at bounding box center [85, 141] width 18 height 4
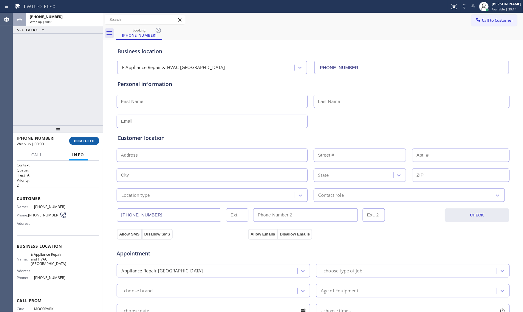
click at [89, 139] on span "COMPLETE" at bounding box center [84, 141] width 21 height 4
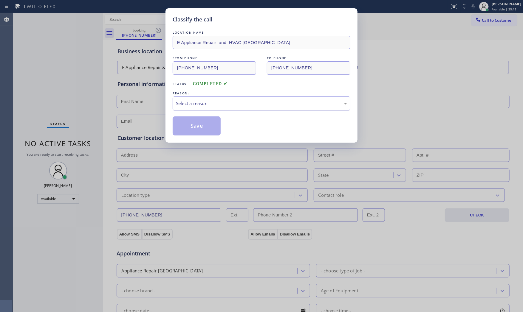
click at [181, 106] on div "Select a reason" at bounding box center [261, 103] width 171 height 7
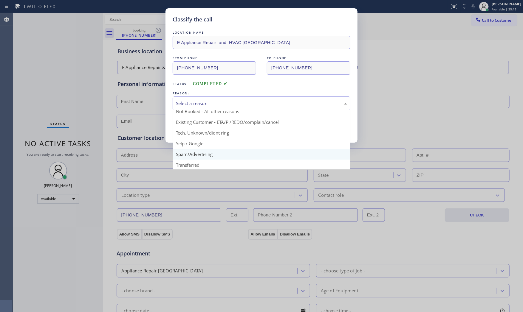
scroll to position [37, 0]
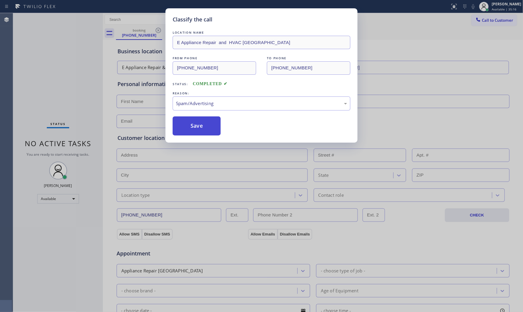
click at [191, 129] on button "Save" at bounding box center [197, 126] width 48 height 19
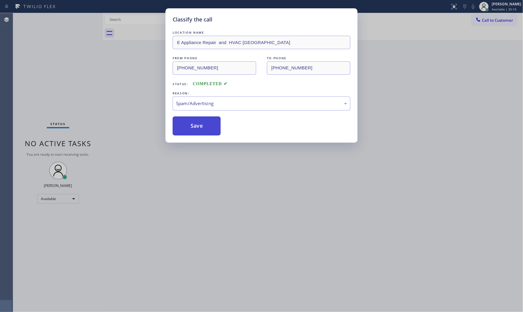
click at [191, 129] on button "Save" at bounding box center [197, 126] width 48 height 19
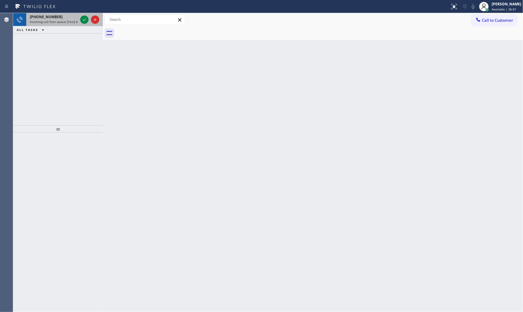
click at [64, 15] on div "[PHONE_NUMBER]" at bounding box center [54, 16] width 48 height 5
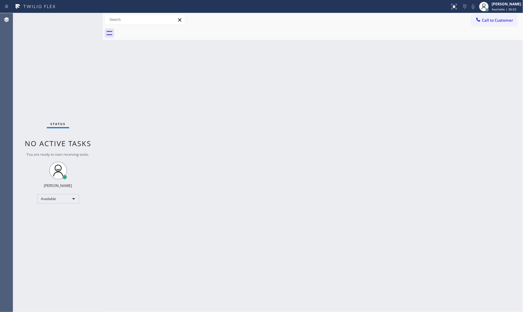
click at [85, 19] on div "Status No active tasks You are ready to start receiving tasks. [PERSON_NAME] Av…" at bounding box center [58, 162] width 90 height 299
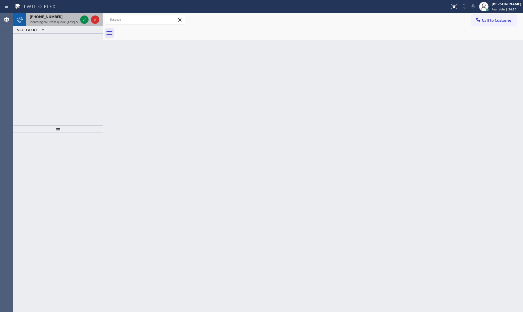
click at [66, 14] on div "[PHONE_NUMBER] Incoming call from queue [Test] All" at bounding box center [52, 19] width 53 height 13
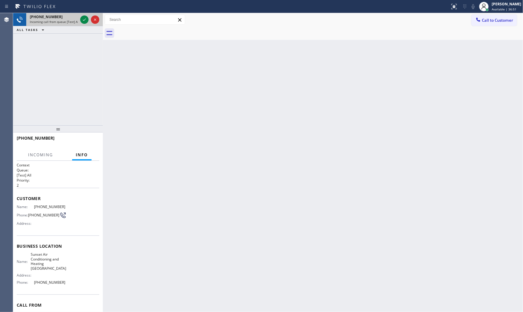
click at [79, 18] on div at bounding box center [89, 19] width 21 height 13
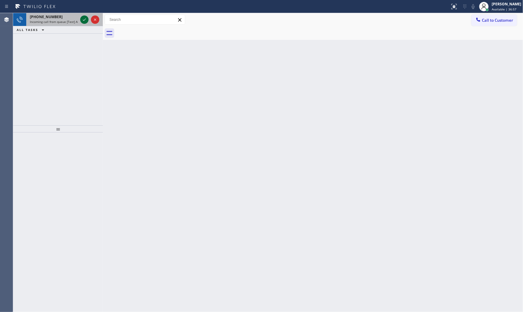
click at [81, 21] on icon at bounding box center [84, 19] width 7 height 7
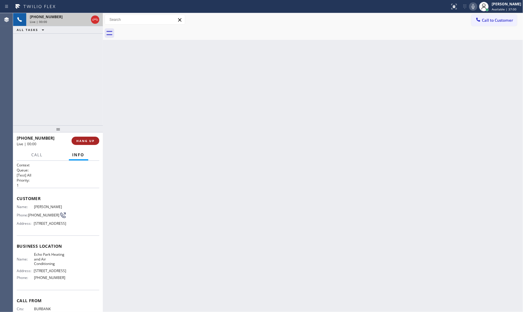
click at [91, 139] on span "HANG UP" at bounding box center [85, 141] width 18 height 4
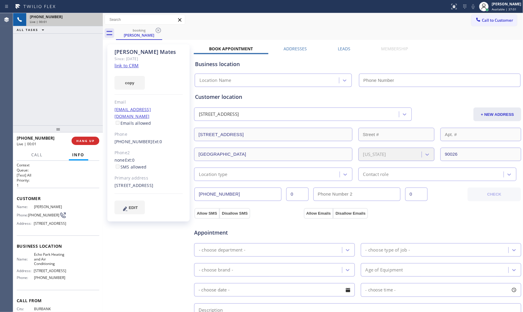
type input "[PHONE_NUMBER]"
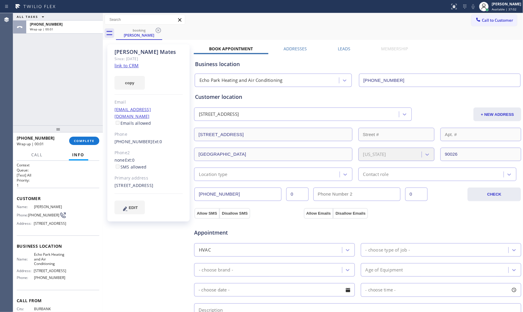
click at [124, 69] on div "copy" at bounding box center [148, 79] width 68 height 21
click at [93, 141] on span "COMPLETE" at bounding box center [84, 141] width 21 height 4
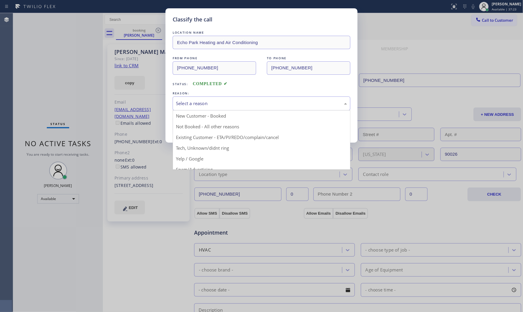
click at [196, 104] on div "Select a reason" at bounding box center [261, 103] width 171 height 7
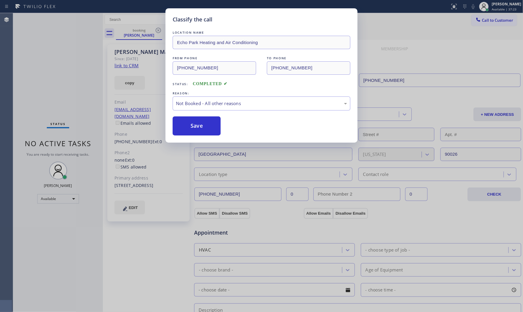
click at [195, 129] on button "Save" at bounding box center [197, 126] width 48 height 19
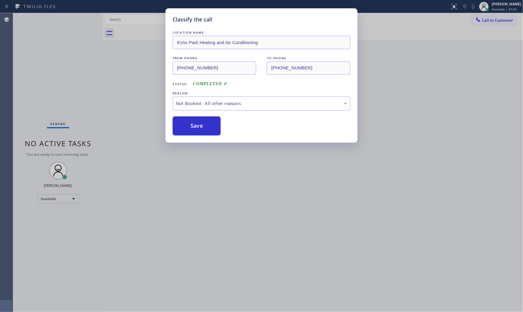
click at [195, 129] on button "Save" at bounding box center [197, 126] width 48 height 19
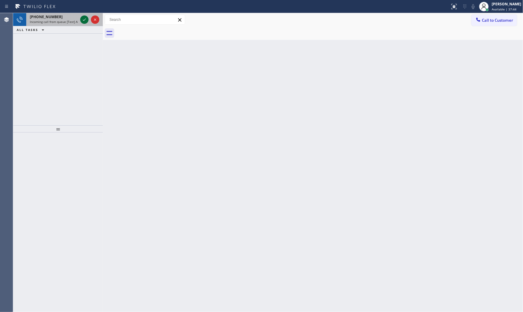
click at [82, 19] on icon at bounding box center [84, 19] width 7 height 7
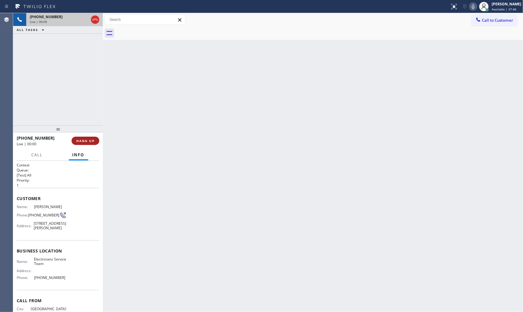
click at [89, 137] on button "HANG UP" at bounding box center [86, 141] width 28 height 8
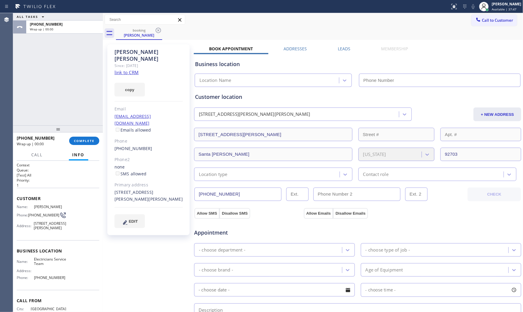
type input "[PHONE_NUMBER]"
click at [132, 69] on link "link to CRM" at bounding box center [126, 72] width 24 height 6
click at [82, 139] on span "COMPLETE" at bounding box center [84, 141] width 21 height 4
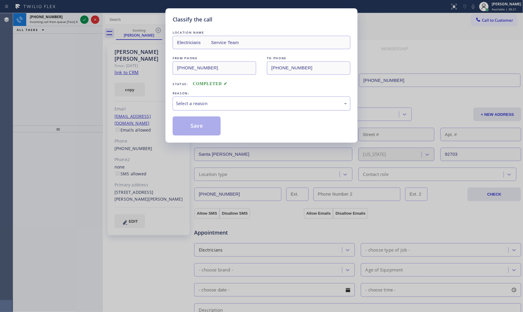
click at [190, 102] on div "Select a reason" at bounding box center [261, 103] width 171 height 7
click at [193, 123] on button "Save" at bounding box center [197, 126] width 48 height 19
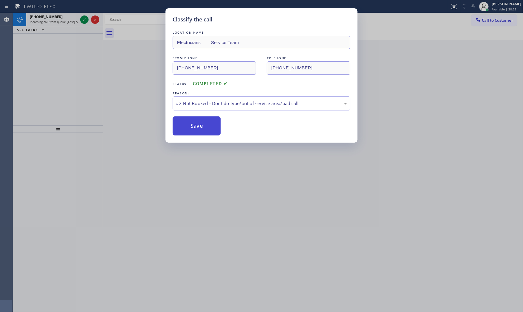
click at [193, 123] on button "Save" at bounding box center [197, 126] width 48 height 19
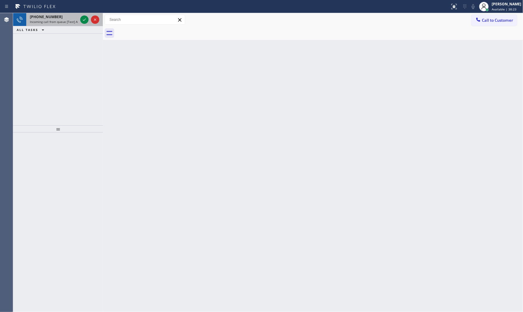
click at [58, 20] on span "Incoming call from queue [Test] All" at bounding box center [54, 22] width 49 height 4
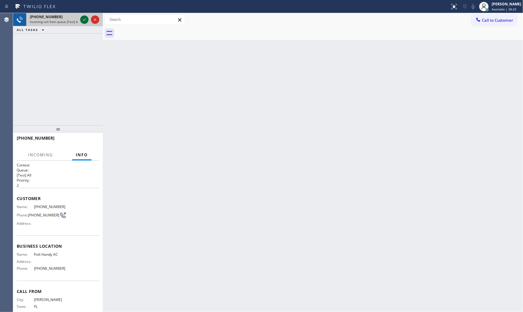
click at [85, 22] on icon at bounding box center [84, 19] width 7 height 7
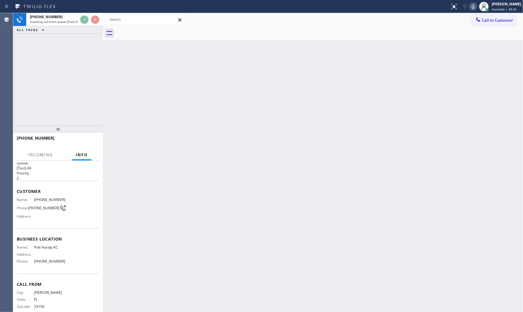
scroll to position [14, 0]
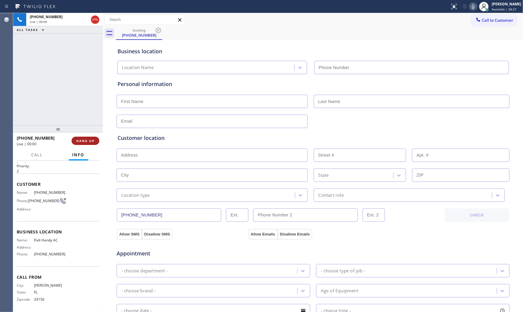
type input "[PHONE_NUMBER]"
click at [85, 141] on span "HANG UP" at bounding box center [85, 141] width 18 height 4
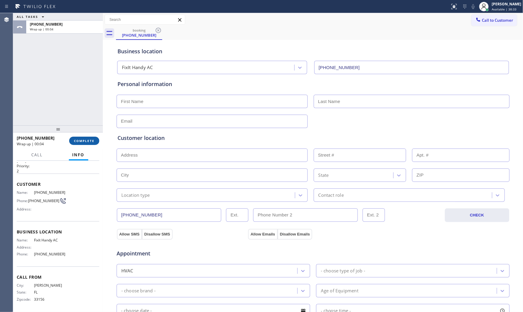
click at [82, 142] on span "COMPLETE" at bounding box center [84, 141] width 21 height 4
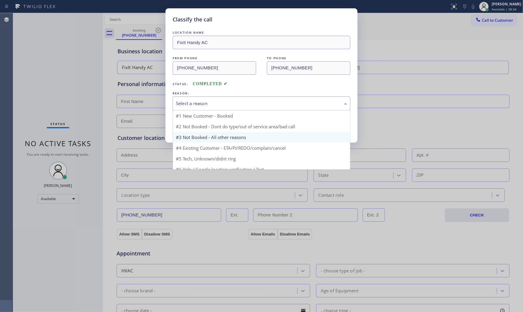
drag, startPoint x: 216, startPoint y: 108, endPoint x: 194, endPoint y: 125, distance: 27.8
click at [215, 108] on div "Select a reason" at bounding box center [262, 104] width 178 height 14
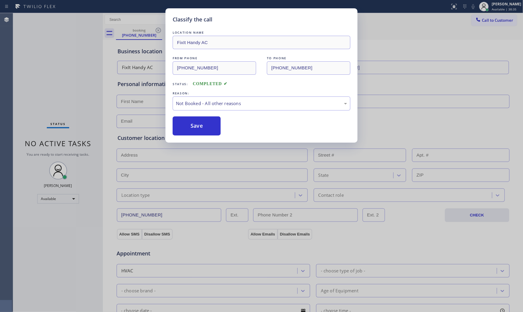
click at [193, 126] on button "Save" at bounding box center [197, 126] width 48 height 19
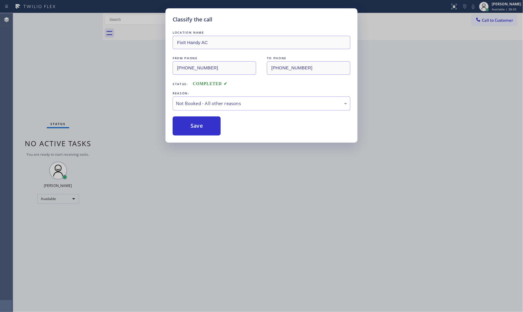
click at [193, 126] on button "Save" at bounding box center [197, 126] width 48 height 19
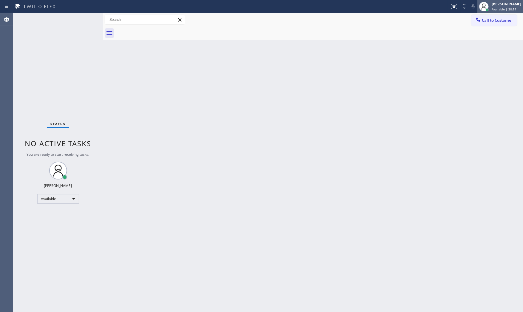
click at [504, 7] on span "Available | 38:51" at bounding box center [504, 9] width 25 height 4
click at [481, 24] on button "Offline" at bounding box center [493, 24] width 60 height 8
click at [498, 10] on span "Offline | 3s" at bounding box center [500, 9] width 16 height 4
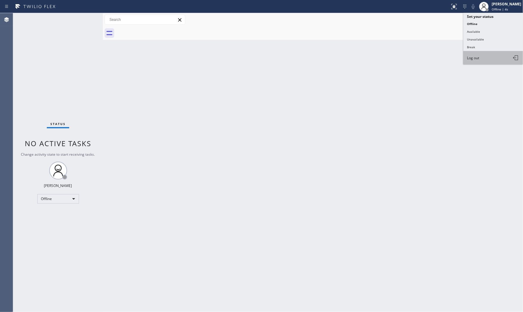
click at [478, 57] on span "Log out" at bounding box center [473, 57] width 12 height 5
